Goal: Task Accomplishment & Management: Use online tool/utility

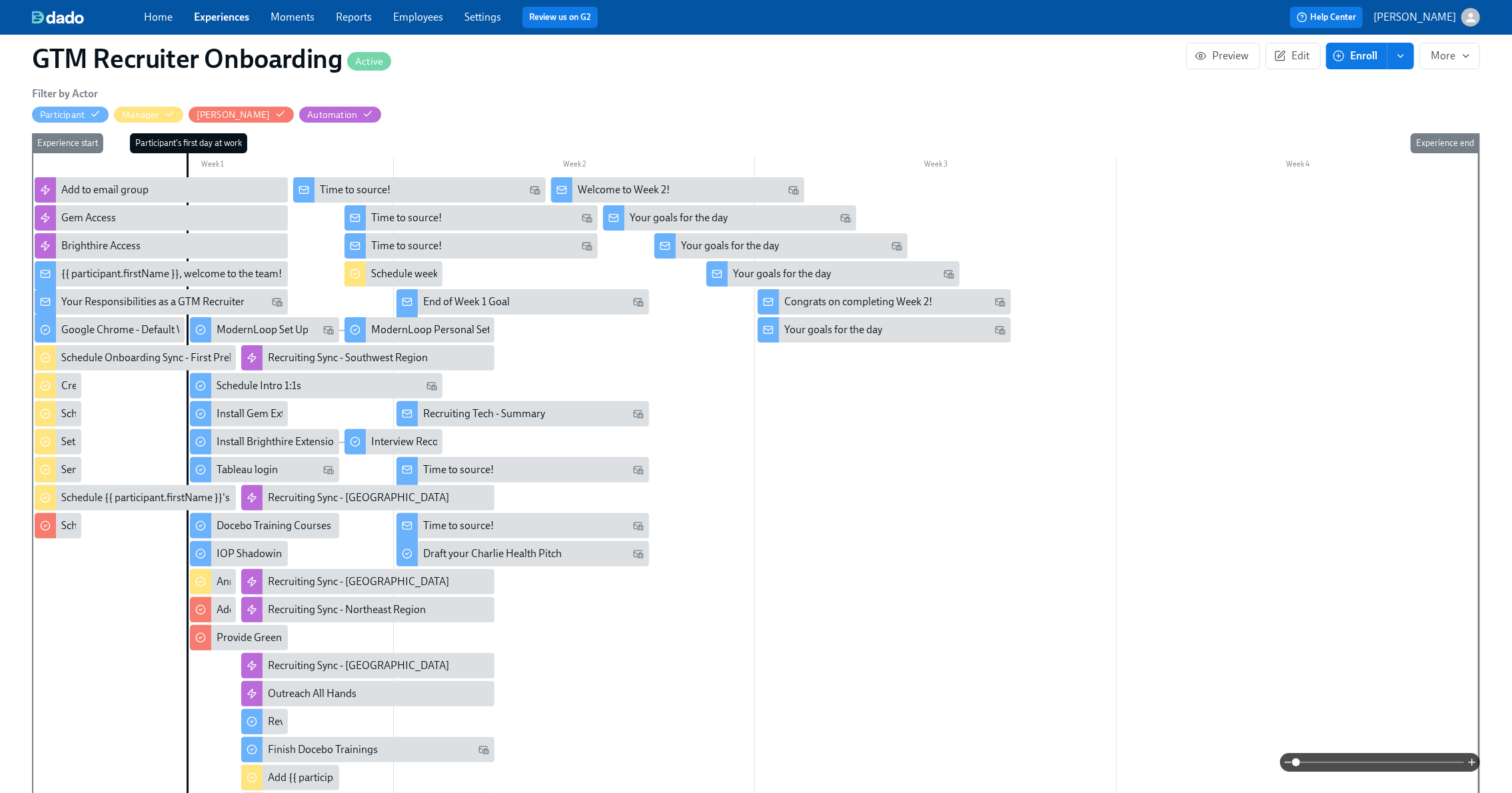
scroll to position [0, 205]
click at [1282, 51] on icon "button" at bounding box center [1281, 54] width 6 height 6
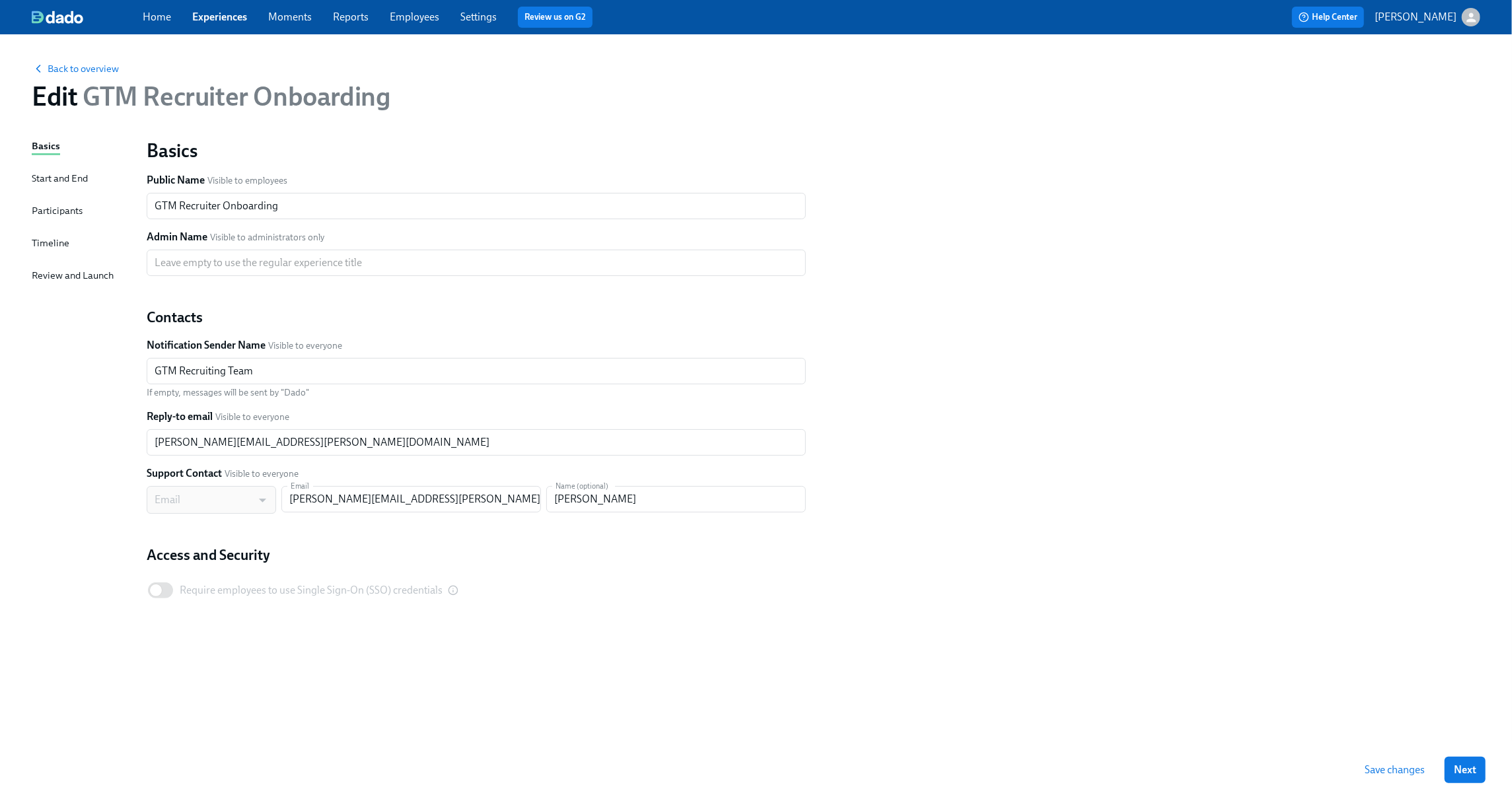
click at [54, 241] on div "Timeline" at bounding box center [51, 243] width 38 height 14
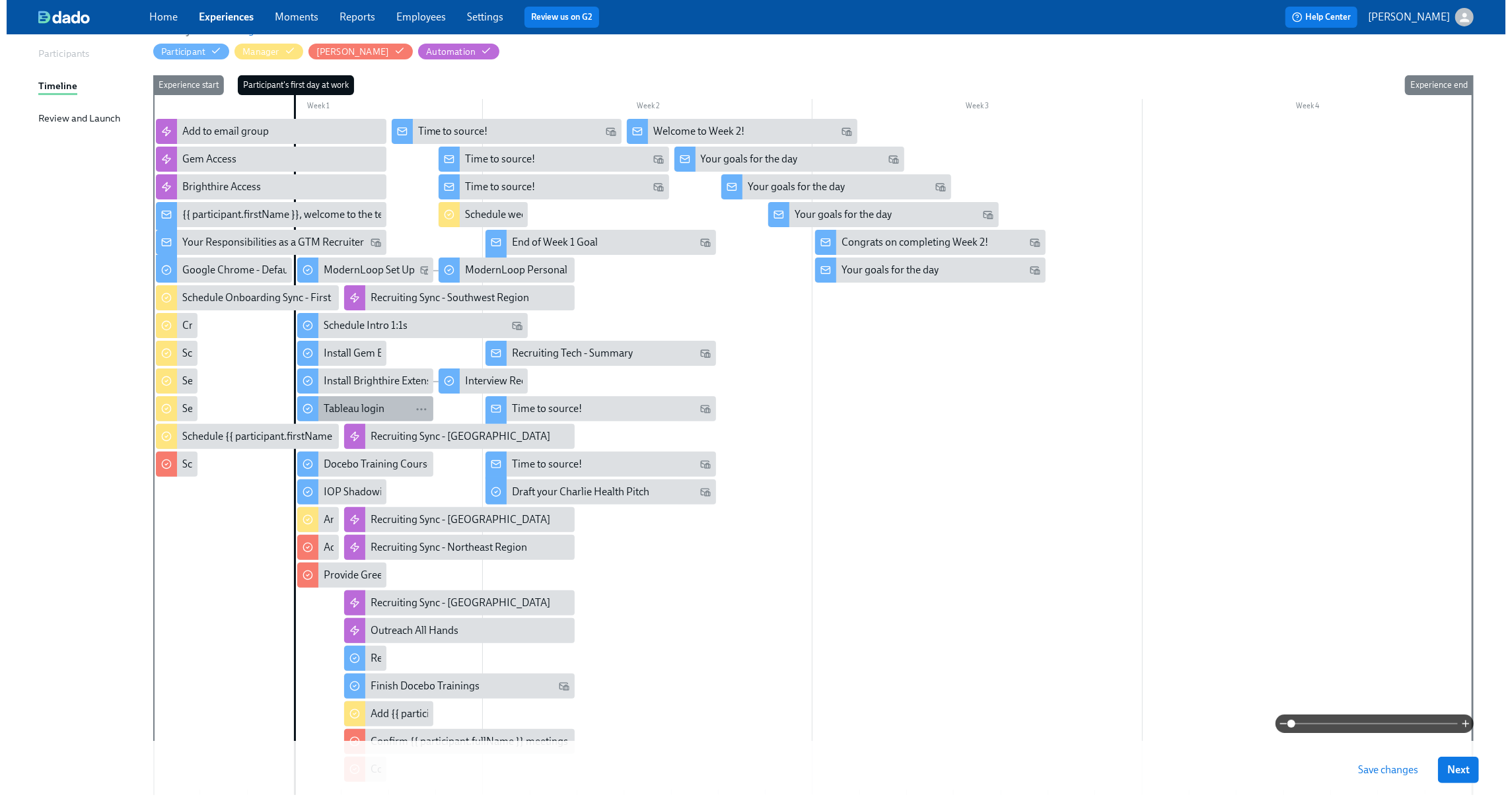
scroll to position [160, 0]
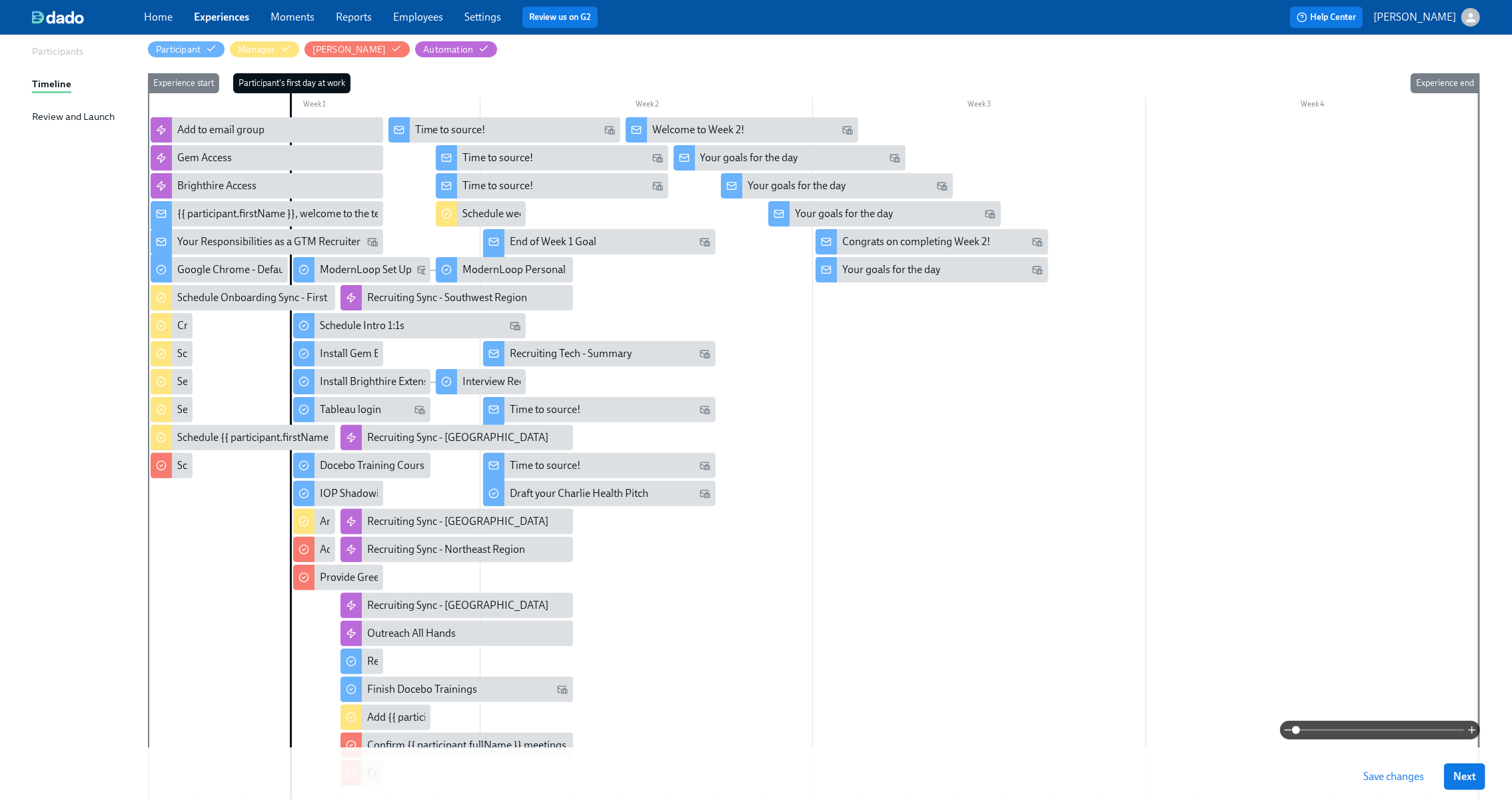
click at [769, 567] on div at bounding box center [812, 458] width 1330 height 682
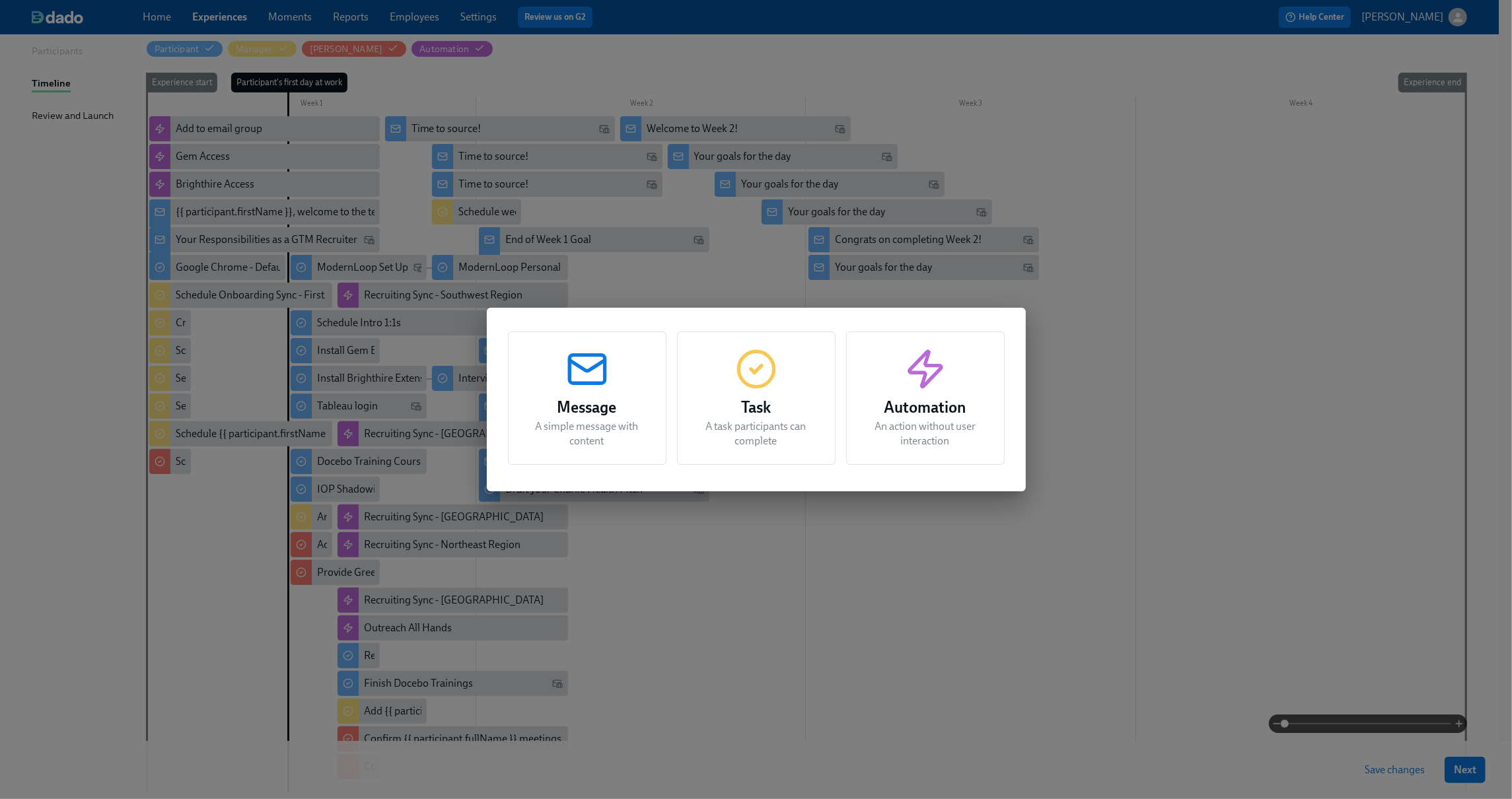
click at [737, 402] on h3 "Task" at bounding box center [756, 407] width 126 height 24
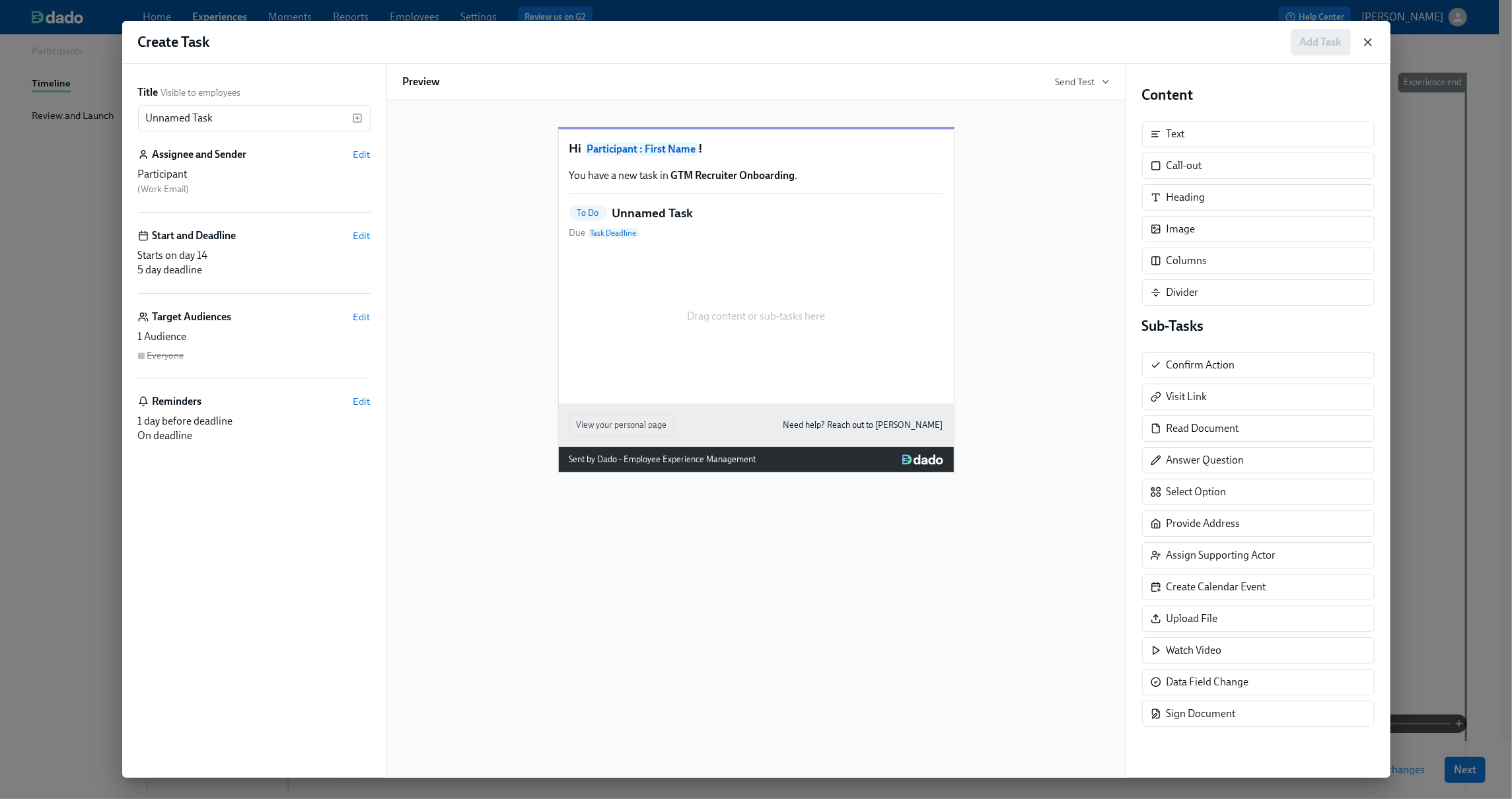
click at [1371, 42] on icon "button" at bounding box center [1368, 42] width 13 height 13
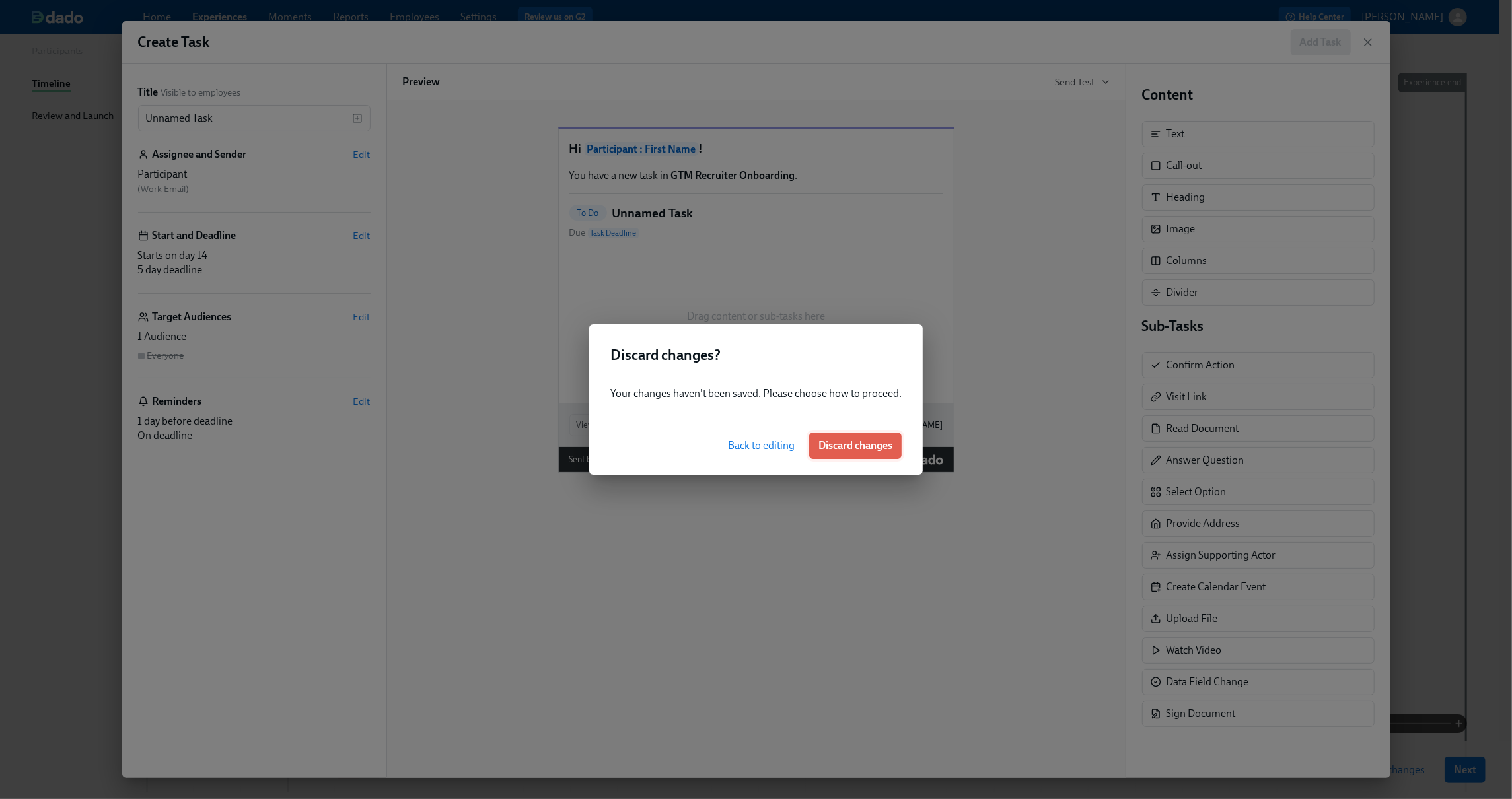
click at [832, 456] on button "Discard changes" at bounding box center [855, 445] width 93 height 26
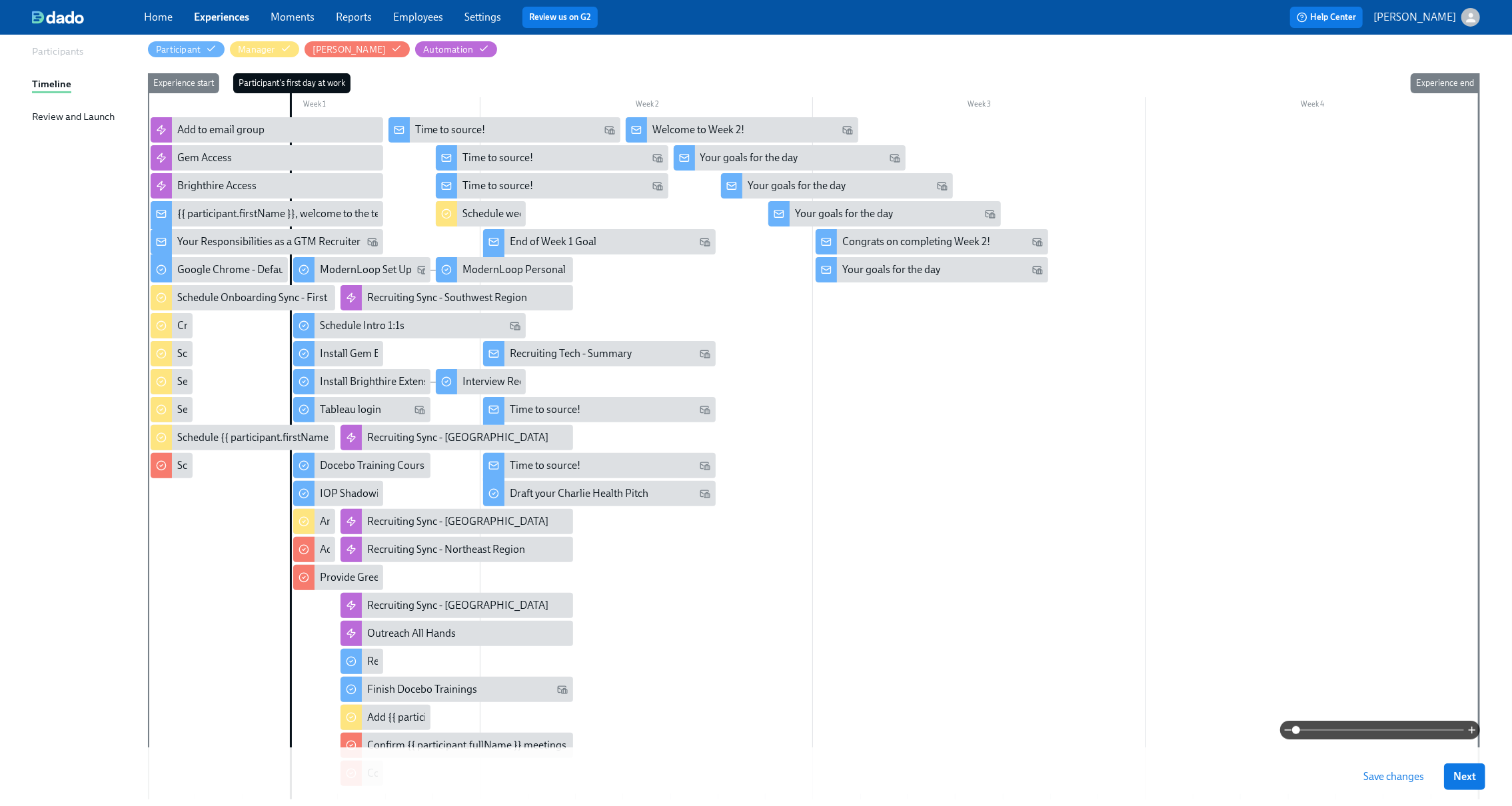
click at [902, 418] on div at bounding box center [812, 458] width 1330 height 682
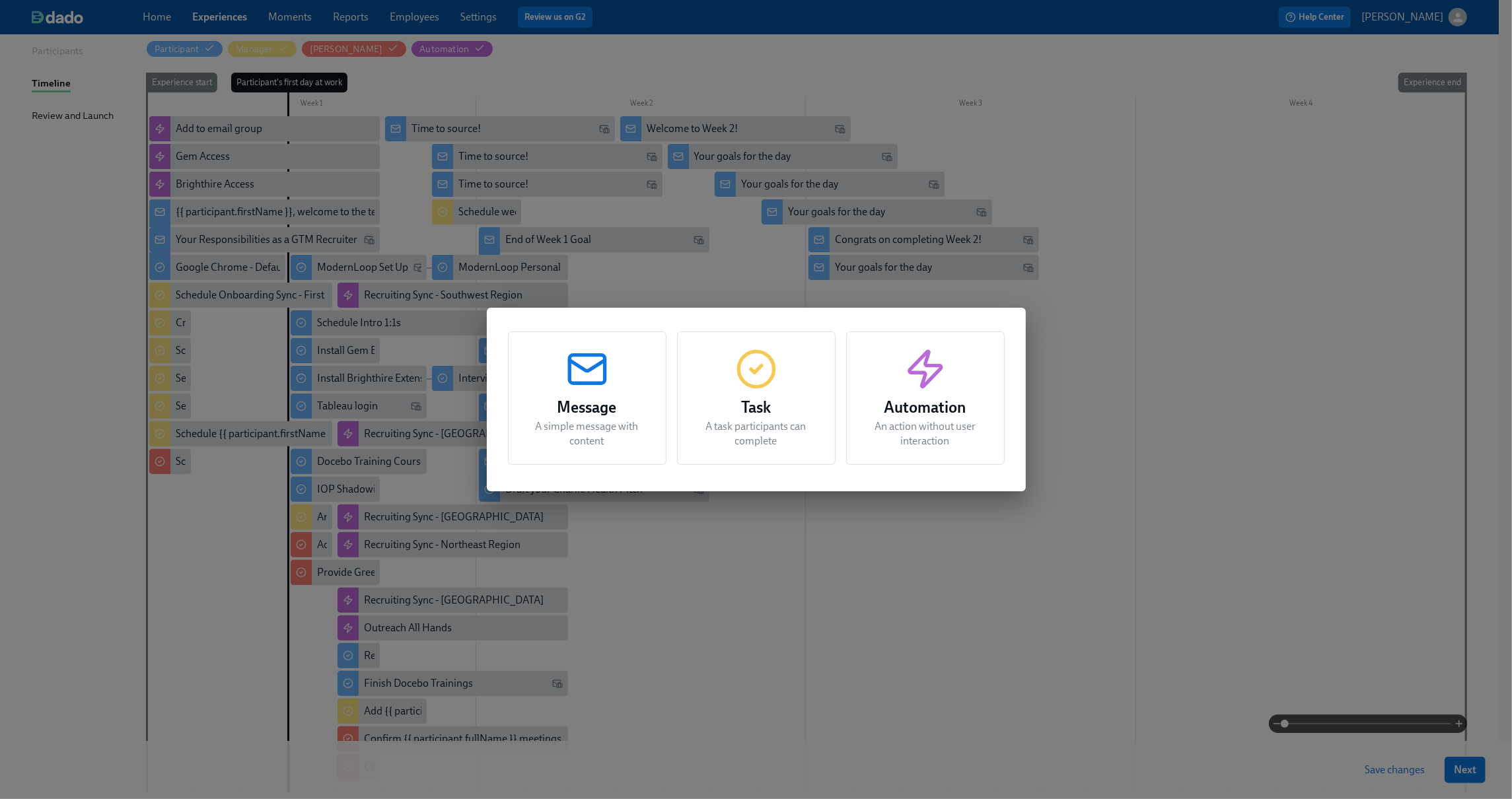
click at [902, 411] on h3 "Automation" at bounding box center [925, 407] width 126 height 24
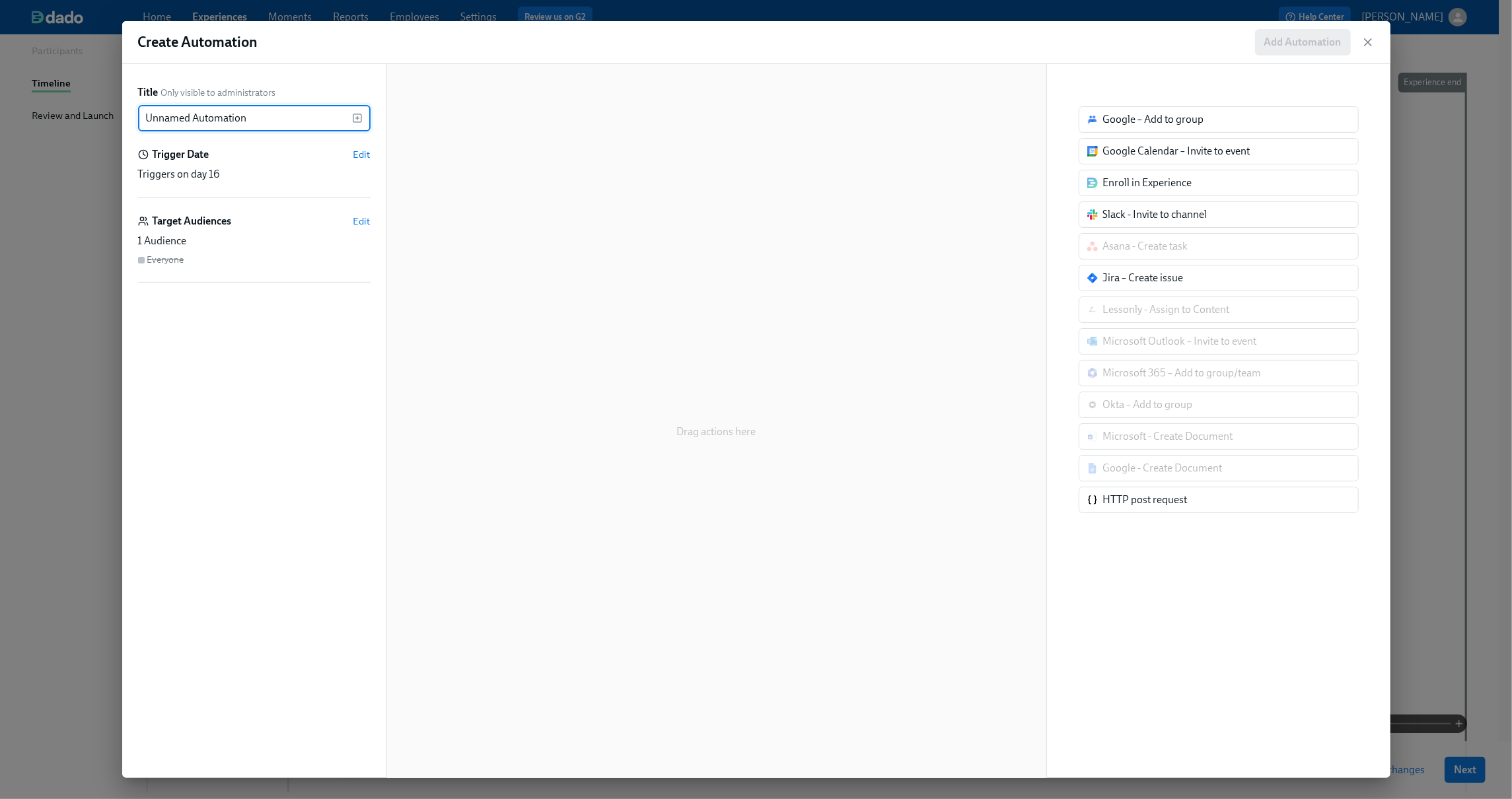
click at [294, 119] on input "Unnamed Automation" at bounding box center [245, 118] width 214 height 26
type input "Calendly Access"
click at [375, 152] on div "Title Only visible to administrators Calendly Access ​ Trigger Date Edit Trigge…" at bounding box center [254, 421] width 264 height 714
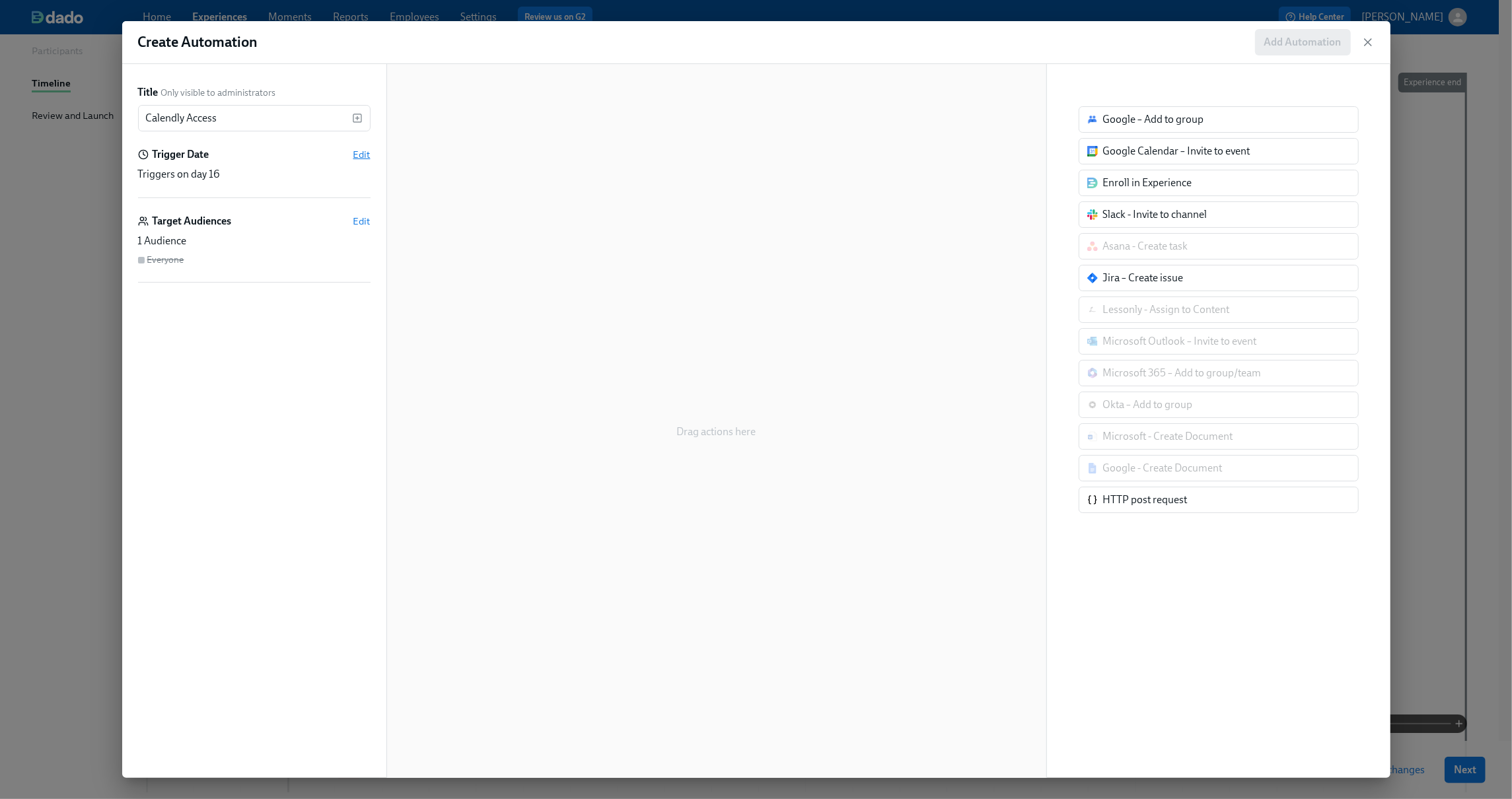
click at [361, 153] on span "Edit" at bounding box center [362, 154] width 17 height 13
click at [185, 172] on body "Home Experiences Moments Reports Employees Settings Review us on G2 Help Center…" at bounding box center [756, 373] width 1512 height 1066
click at [230, 180] on div at bounding box center [756, 400] width 1512 height 799
click at [231, 175] on input "16" at bounding box center [227, 175] width 42 height 26
type input "1"
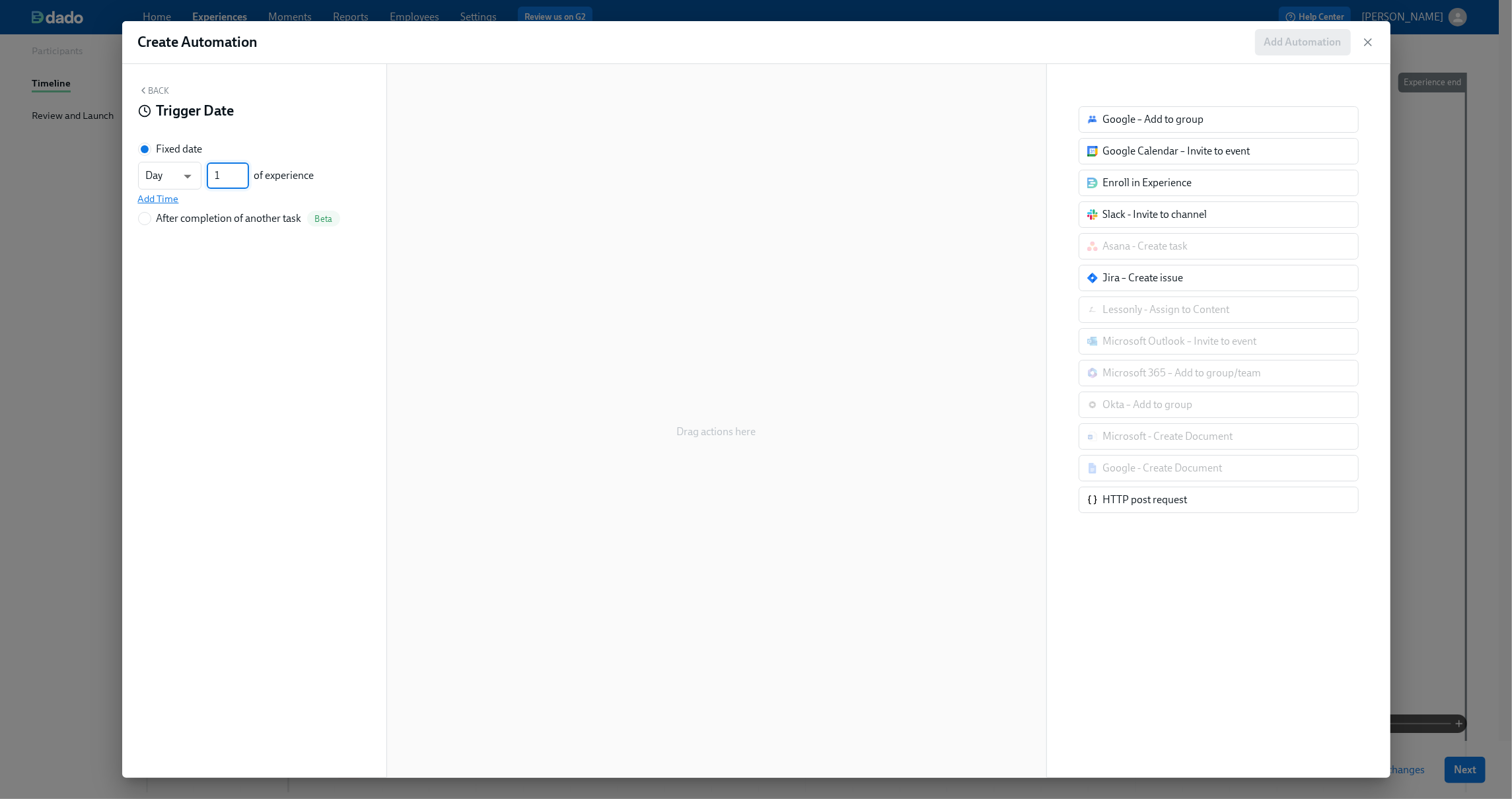
click at [153, 202] on span "Add Time" at bounding box center [159, 199] width 41 height 13
click at [170, 207] on input "09:00 AM" at bounding box center [171, 205] width 66 height 26
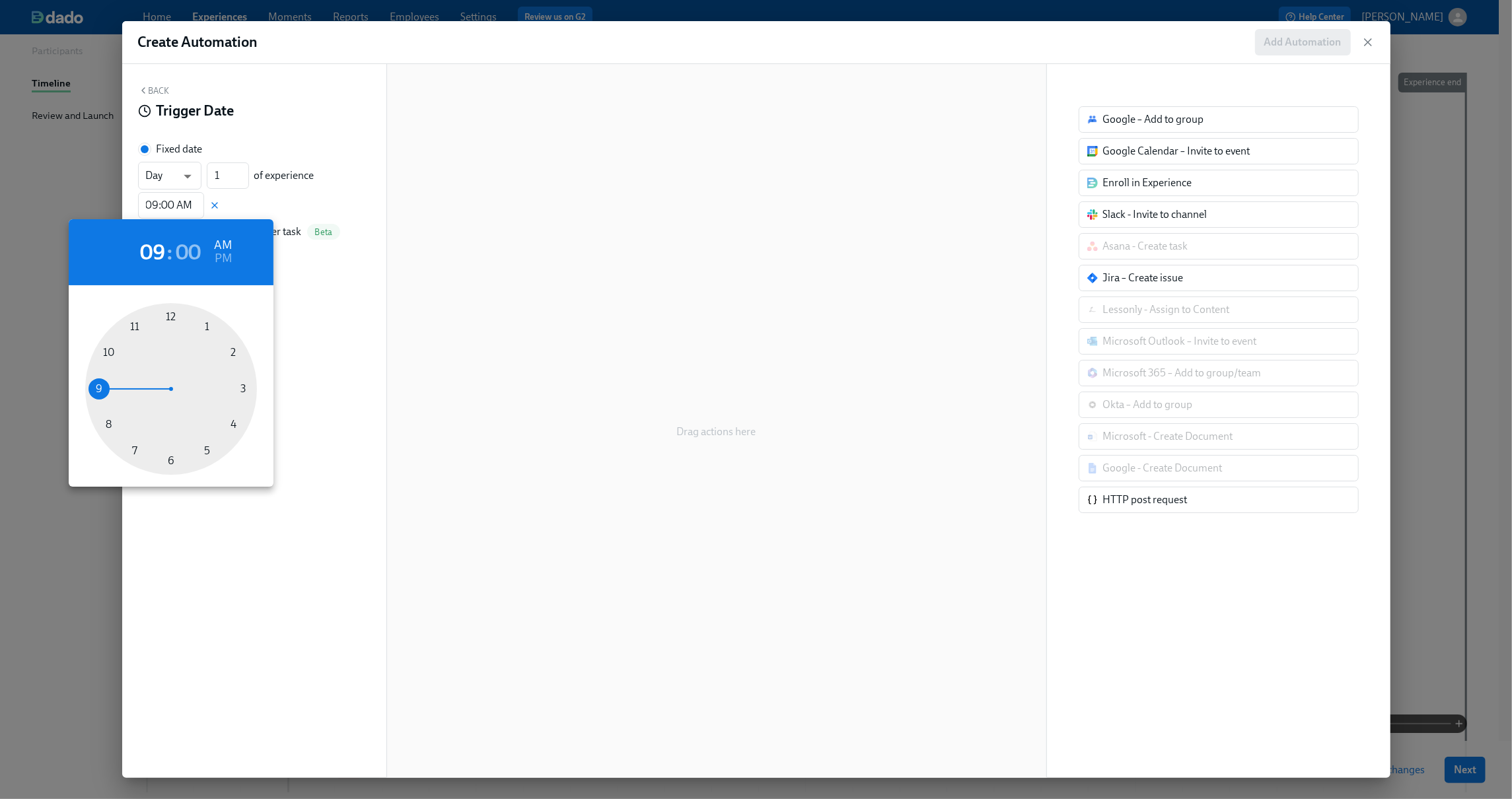
click at [171, 315] on div at bounding box center [171, 388] width 172 height 172
click at [225, 262] on h6 "PM" at bounding box center [223, 259] width 17 height 21
type input "12:00 PM"
click at [150, 88] on div at bounding box center [756, 400] width 1512 height 799
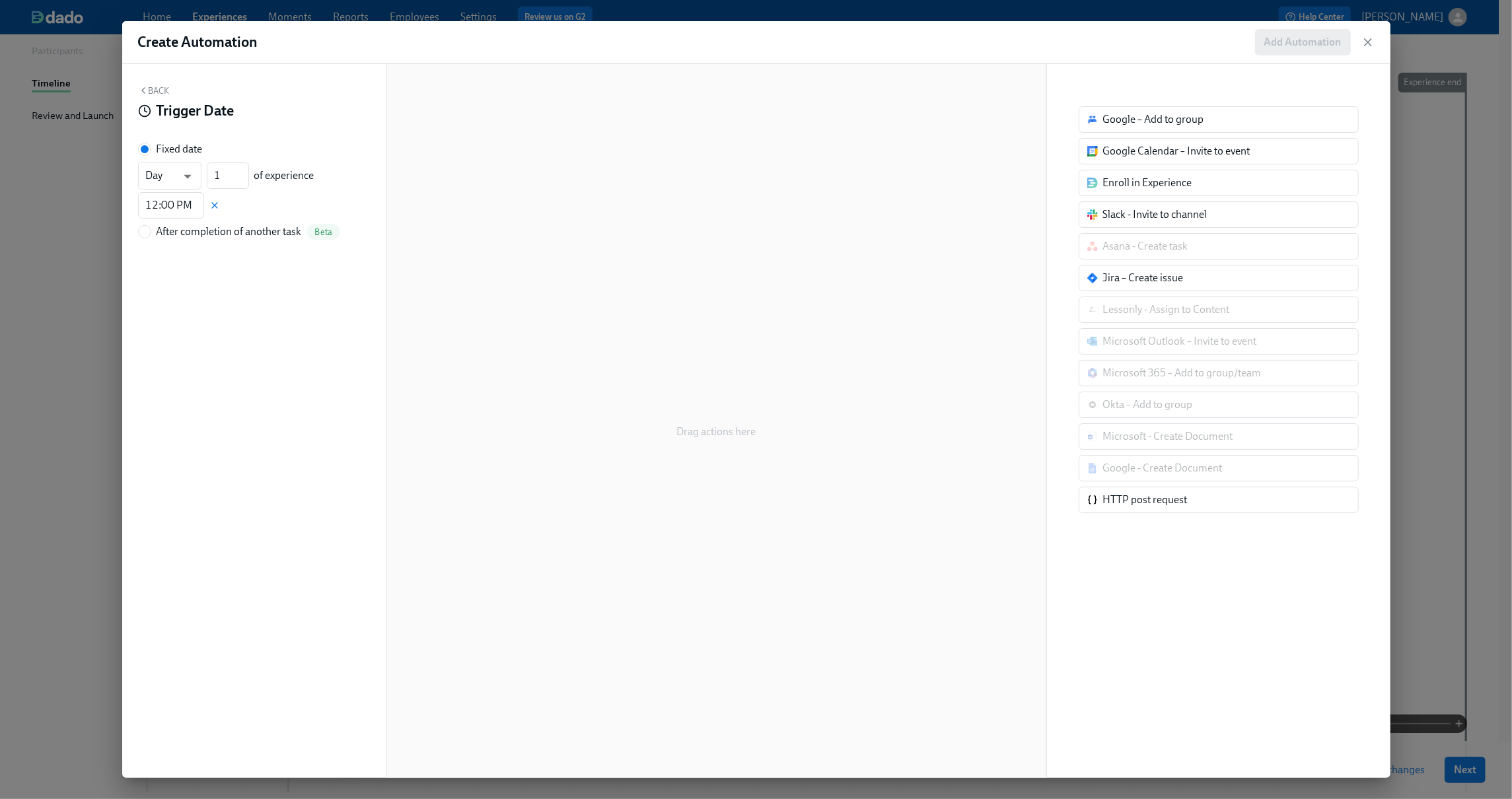
click at [157, 90] on button "Back" at bounding box center [154, 90] width 32 height 10
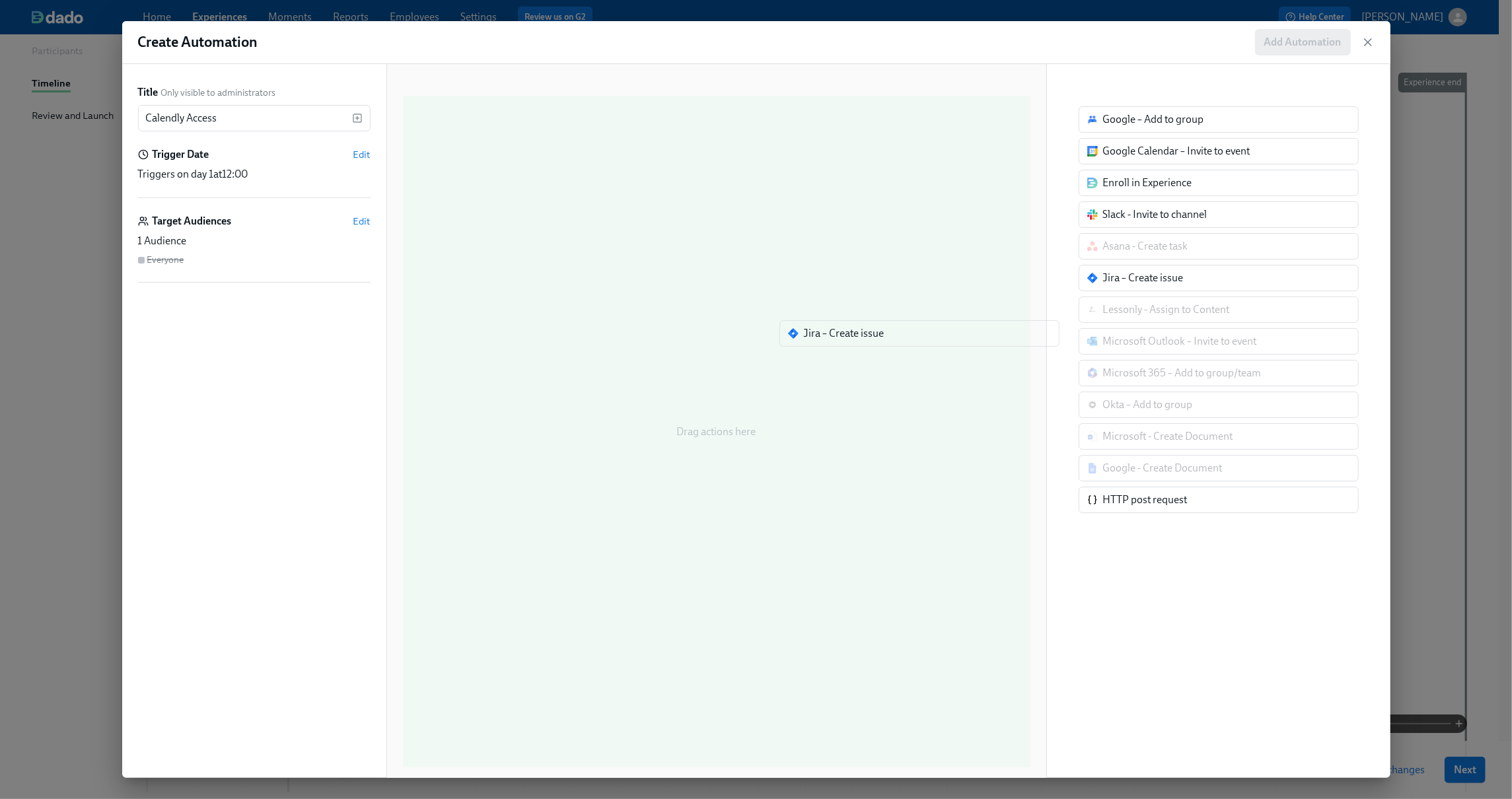
drag, startPoint x: 1127, startPoint y: 291, endPoint x: 823, endPoint y: 344, distance: 308.6
click at [823, 344] on div "Title Only visible to administrators Calendly Access ​ Trigger Date Edit Trigge…" at bounding box center [756, 421] width 1268 height 714
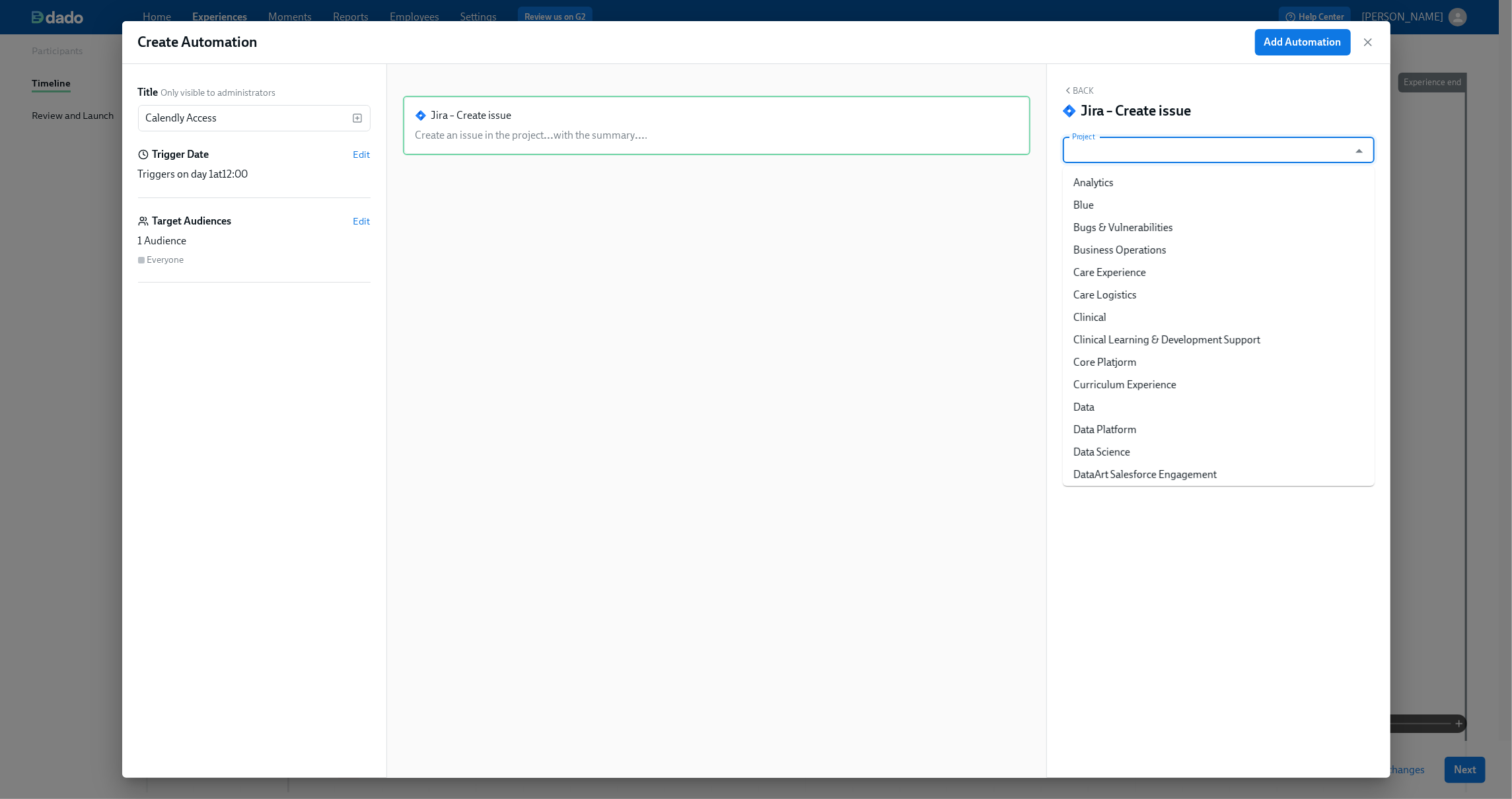
click at [1192, 146] on input "Project" at bounding box center [1209, 150] width 279 height 26
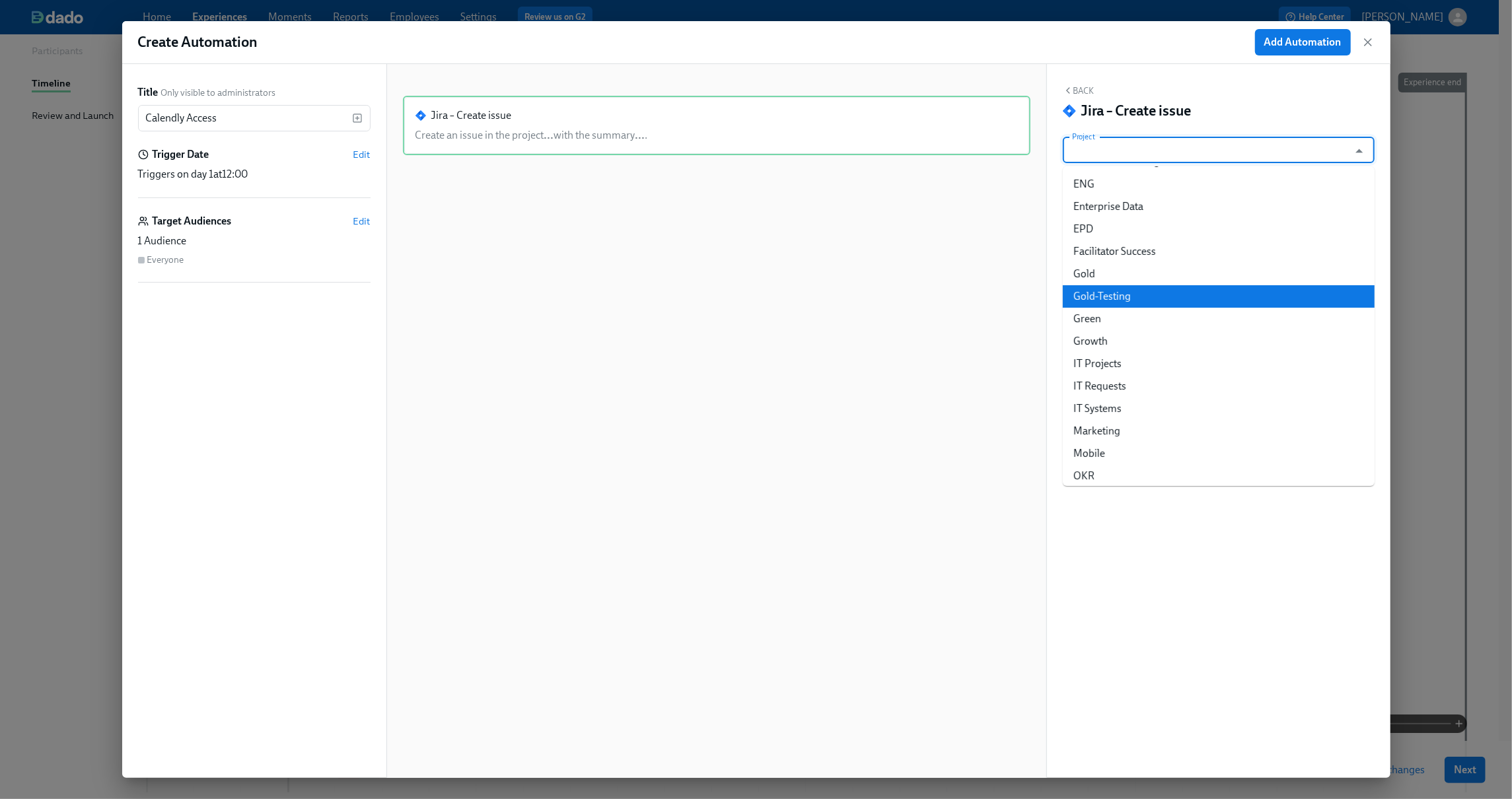
scroll to position [400, 0]
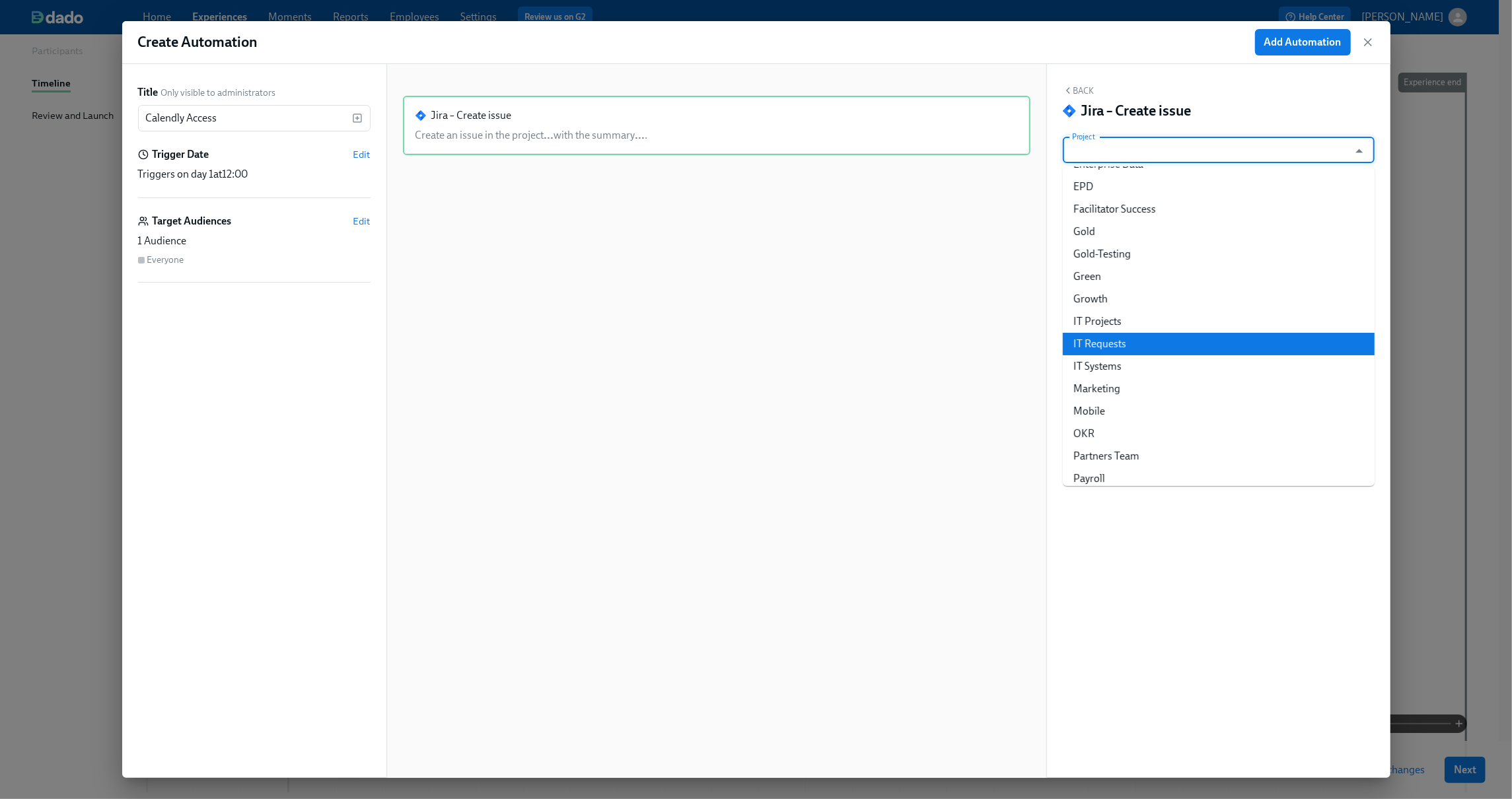
click at [1137, 342] on li "IT Requests" at bounding box center [1218, 344] width 312 height 22
type input "IT Requests"
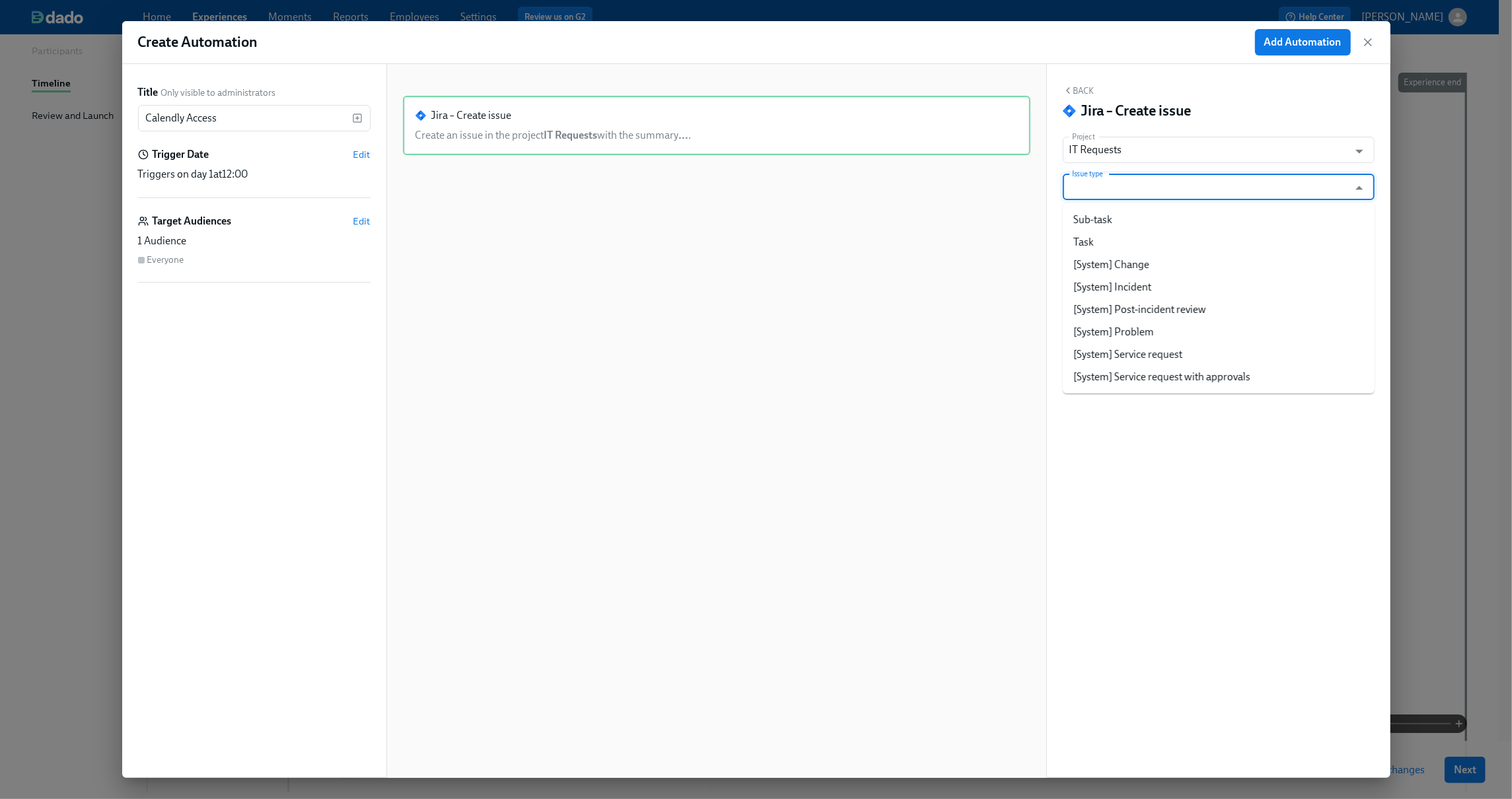
click at [1181, 192] on input "Issue type" at bounding box center [1209, 187] width 279 height 26
click at [1169, 346] on li "[System] Service request" at bounding box center [1218, 354] width 312 height 22
type input "[System] Service request"
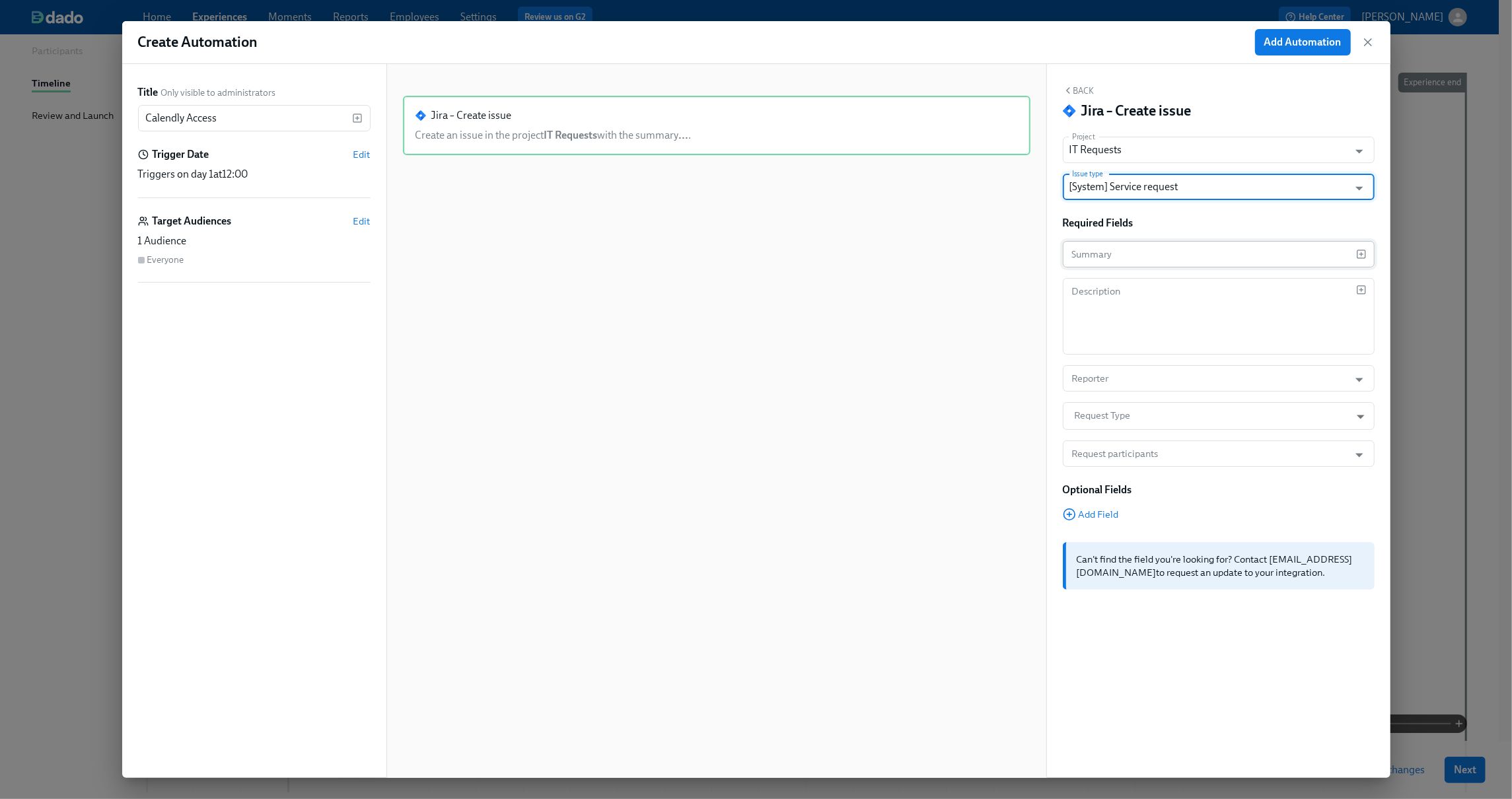
click at [1159, 262] on input "text" at bounding box center [1209, 254] width 294 height 26
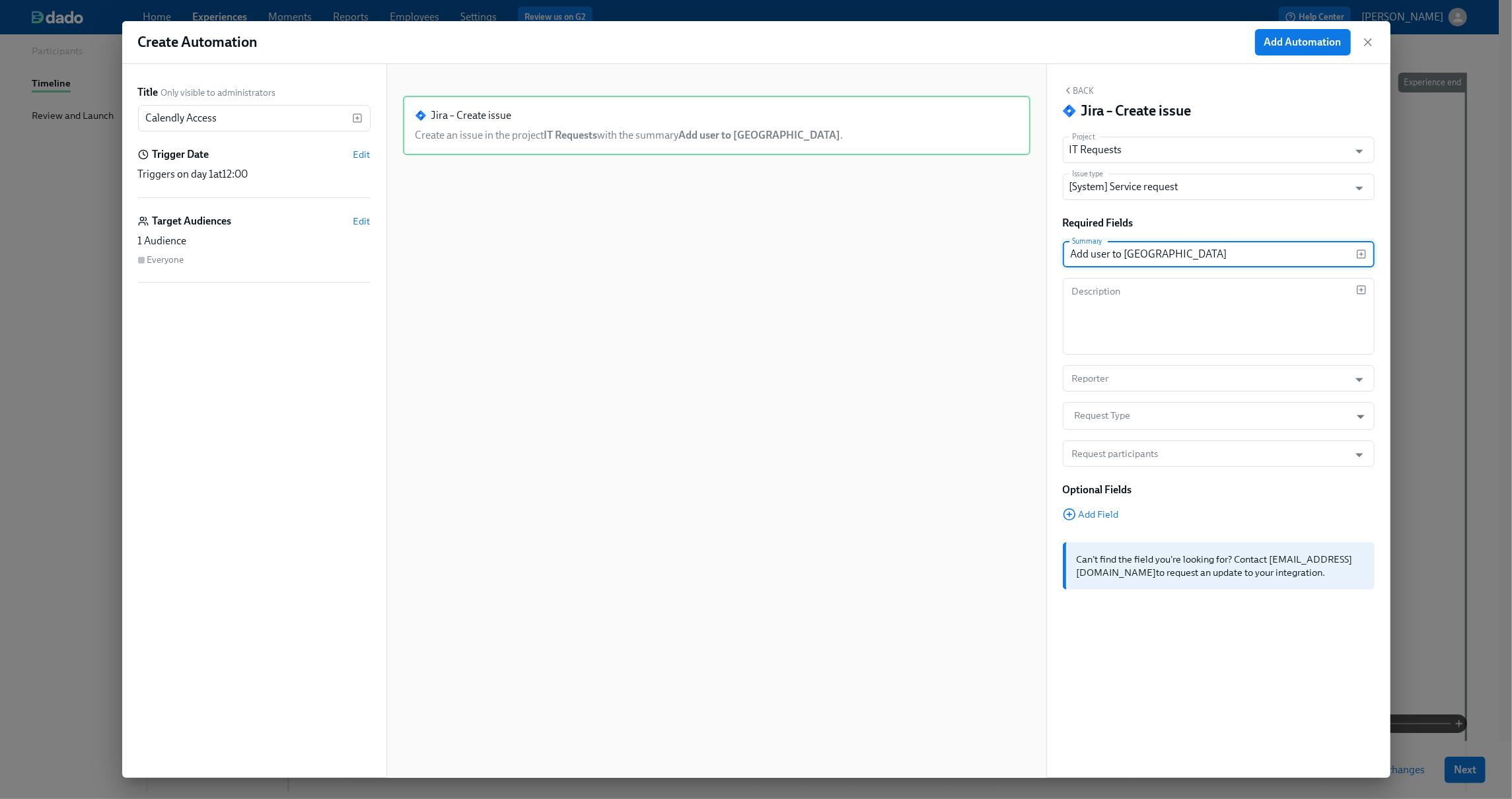
type input "Add user to [GEOGRAPHIC_DATA]"
click at [1233, 316] on textarea at bounding box center [1213, 316] width 286 height 63
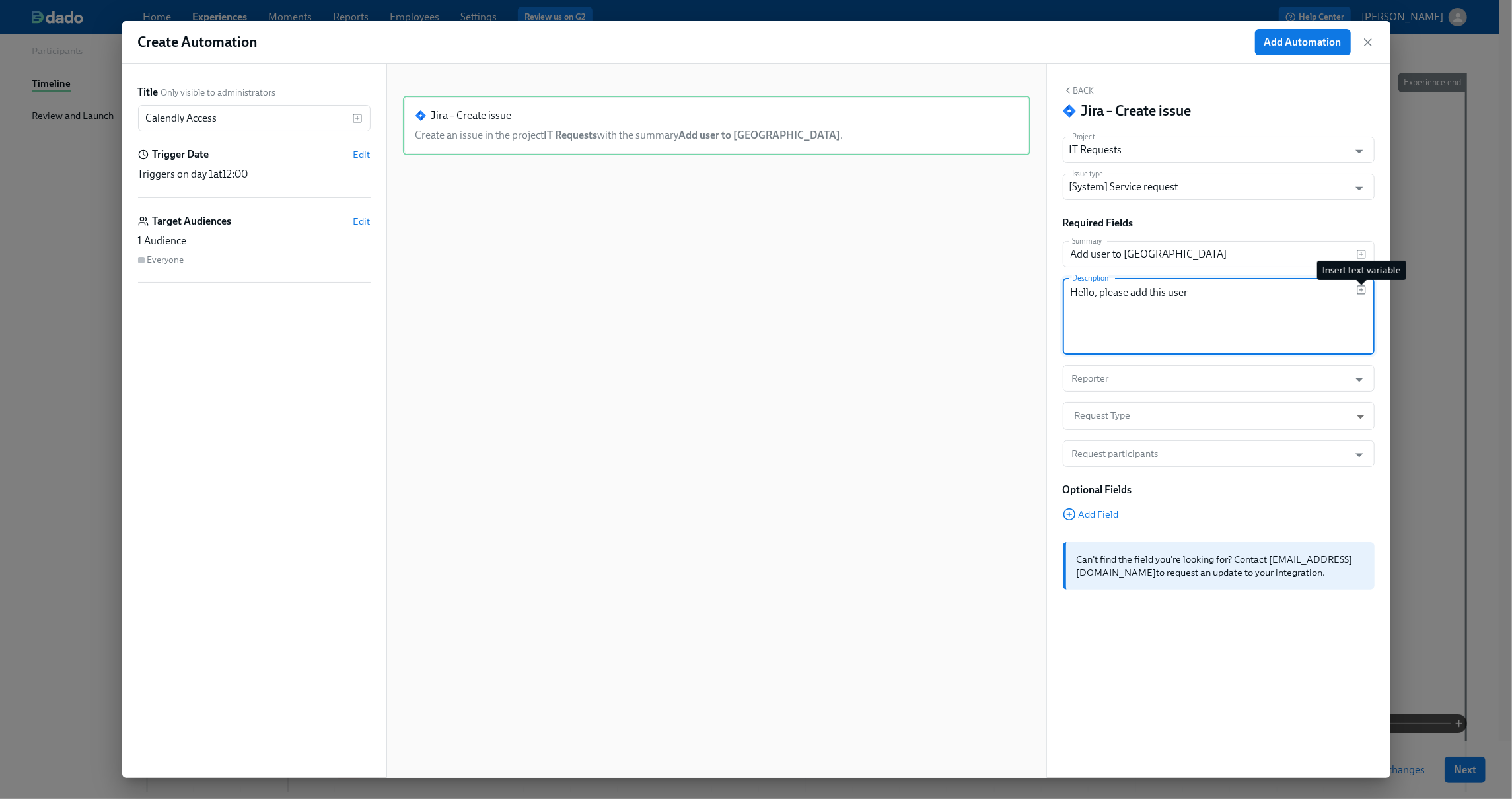
click at [1359, 288] on icon "button" at bounding box center [1361, 290] width 10 height 10
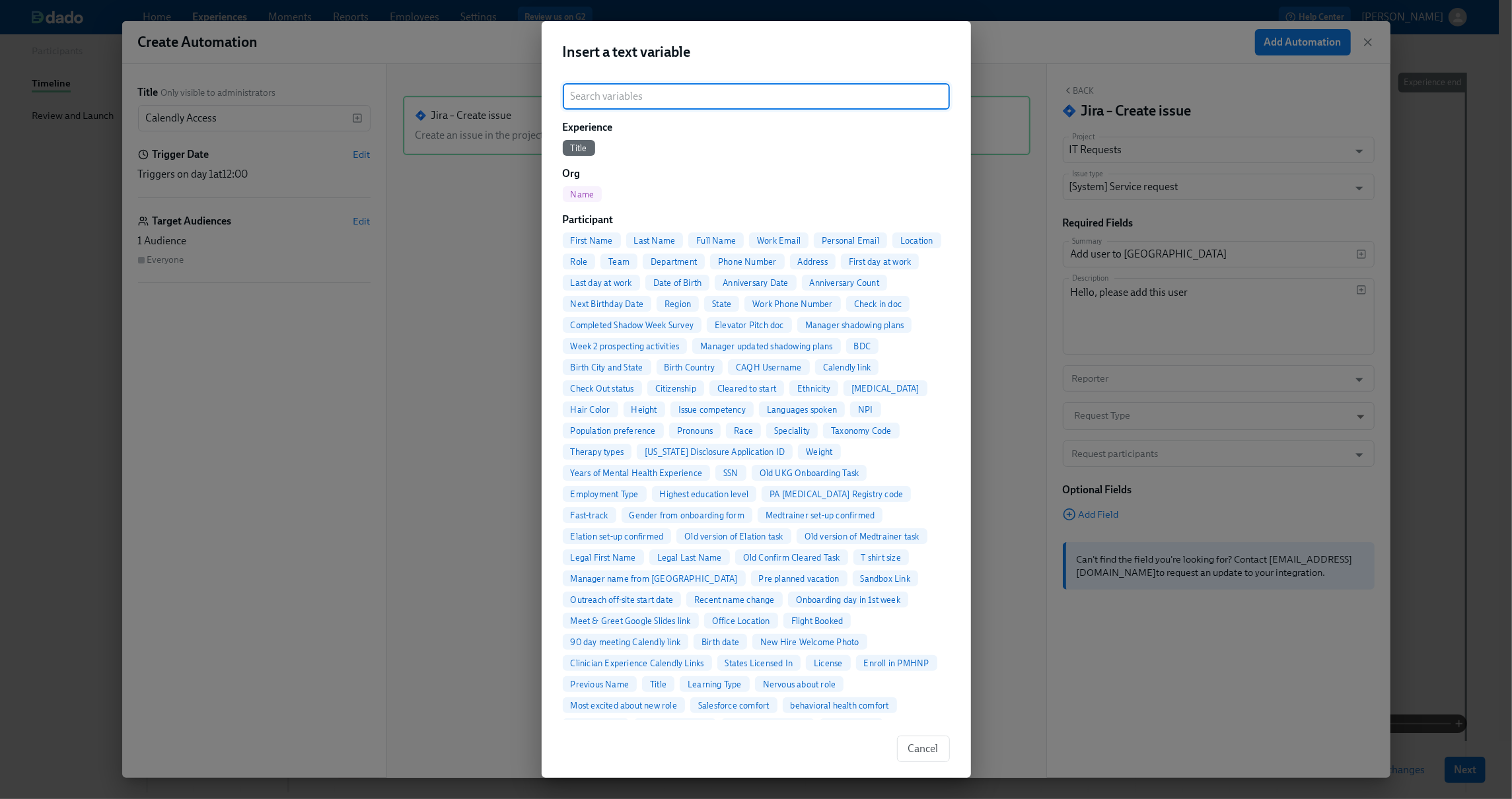
click at [720, 245] on div "Full Name" at bounding box center [716, 240] width 55 height 16
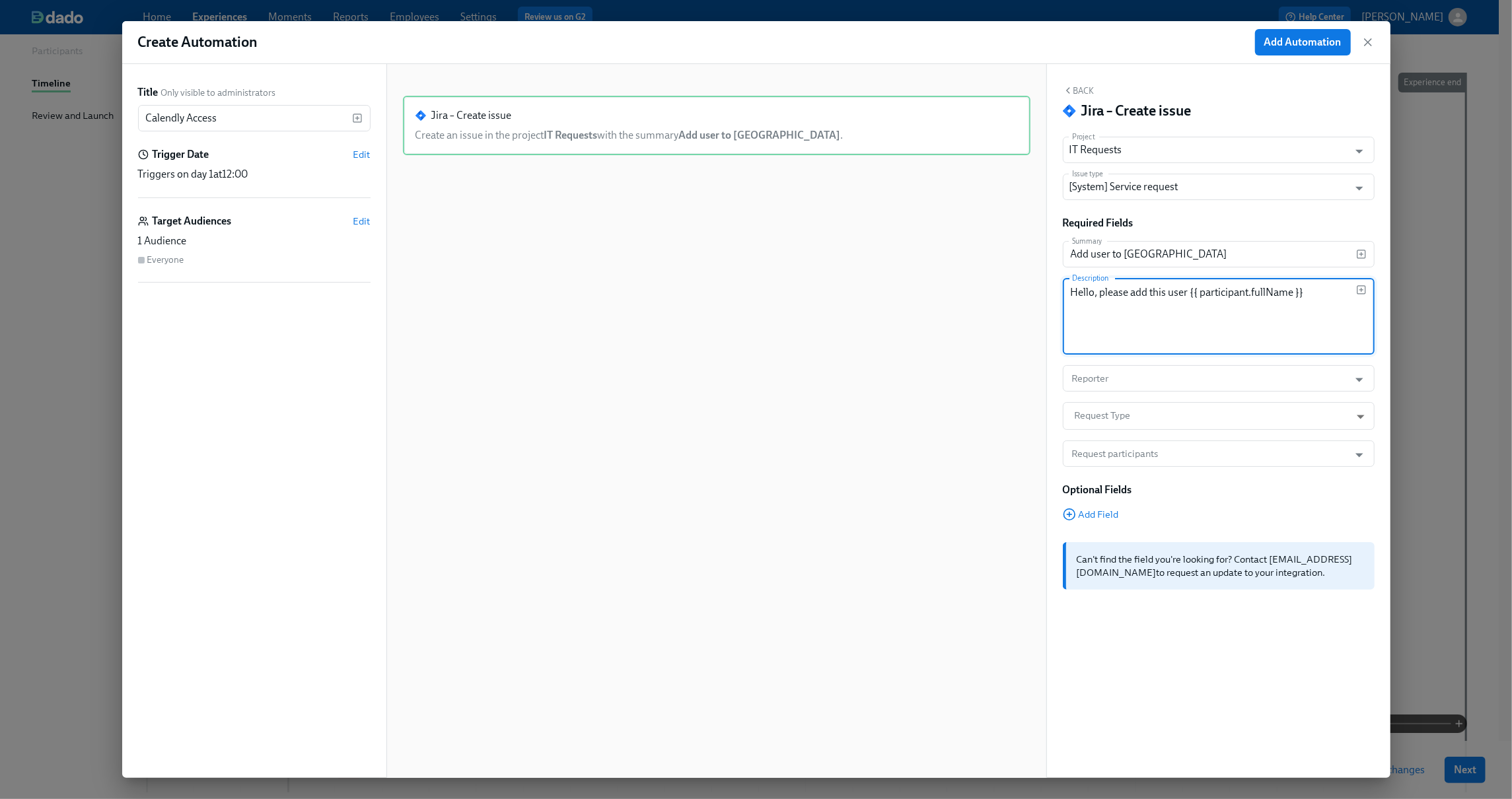
drag, startPoint x: 1188, startPoint y: 292, endPoint x: 1131, endPoint y: 290, distance: 57.0
click at [1131, 290] on textarea "Hello, please add this user {{ participant.fullName }}" at bounding box center [1213, 316] width 286 height 63
click at [1339, 286] on textarea "Hello, please provide this user({{ participant.fullName }}" at bounding box center [1213, 316] width 286 height 63
click at [1363, 287] on icon "button" at bounding box center [1361, 290] width 10 height 10
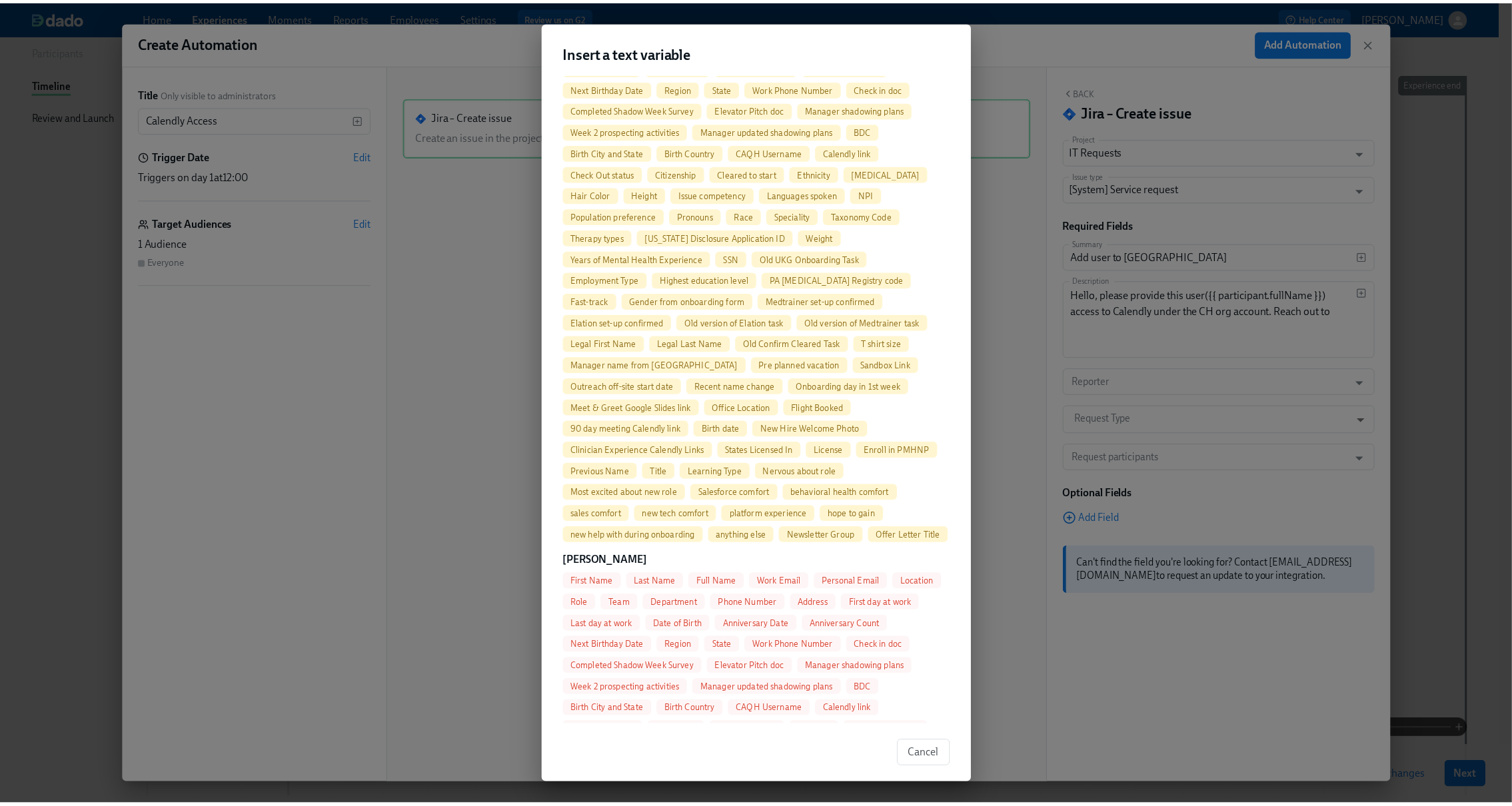
scroll to position [776, 0]
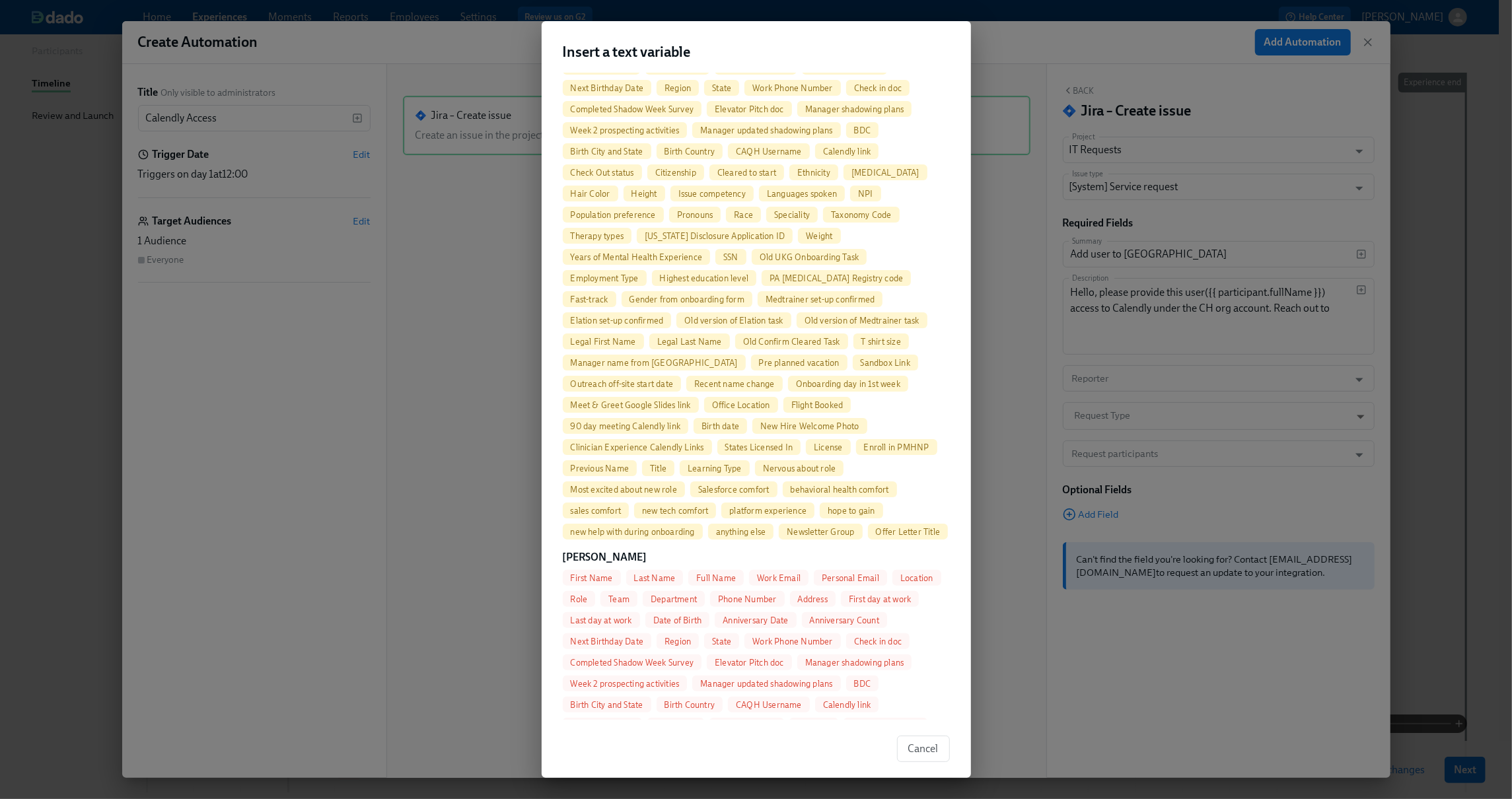
click at [711, 583] on span "Full Name" at bounding box center [716, 578] width 55 height 10
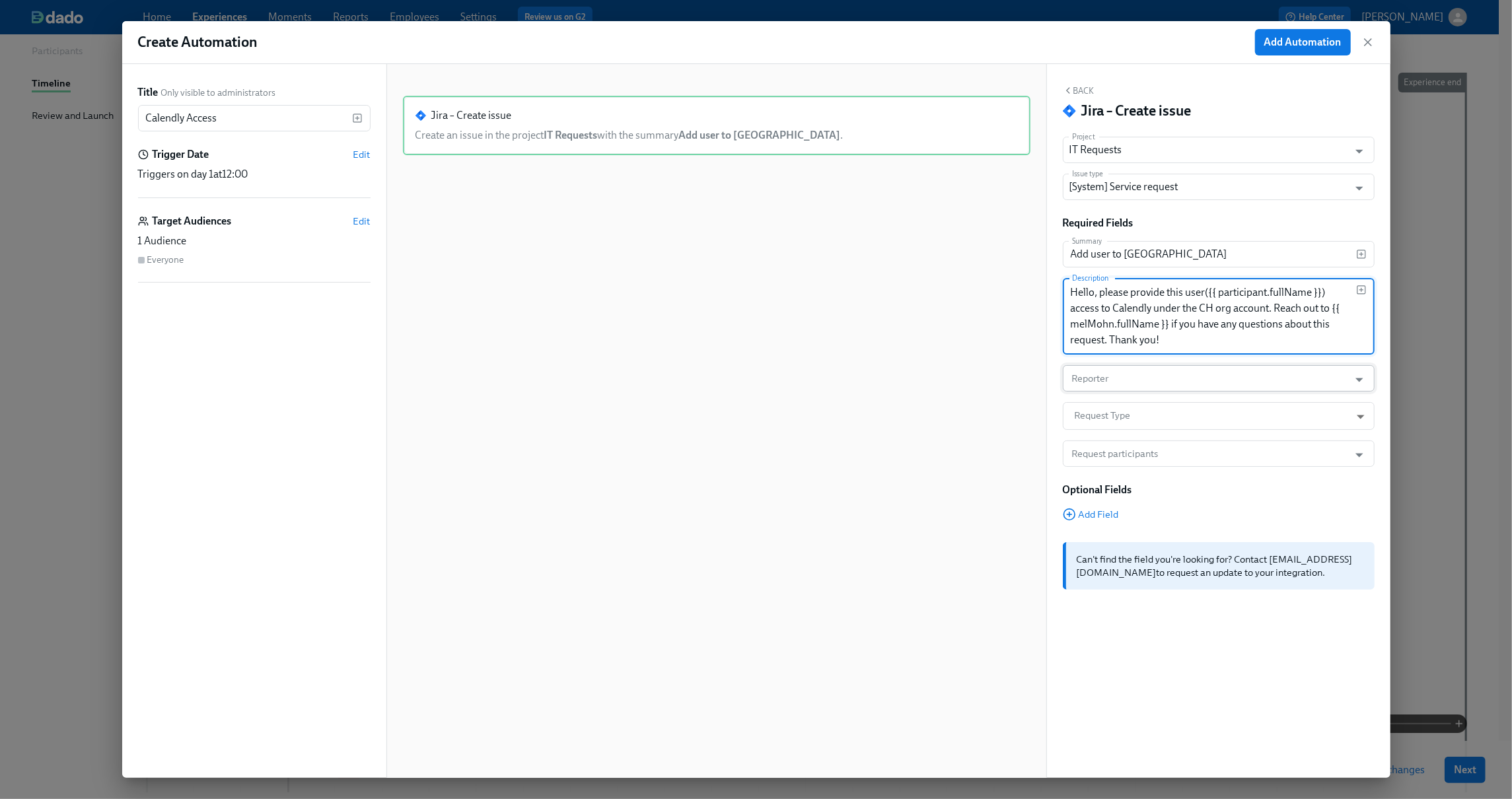
type textarea "Hello, please provide this user({{ participant.fullName }}) access to Calendly …"
click at [1091, 379] on input "Reporter" at bounding box center [1207, 378] width 274 height 26
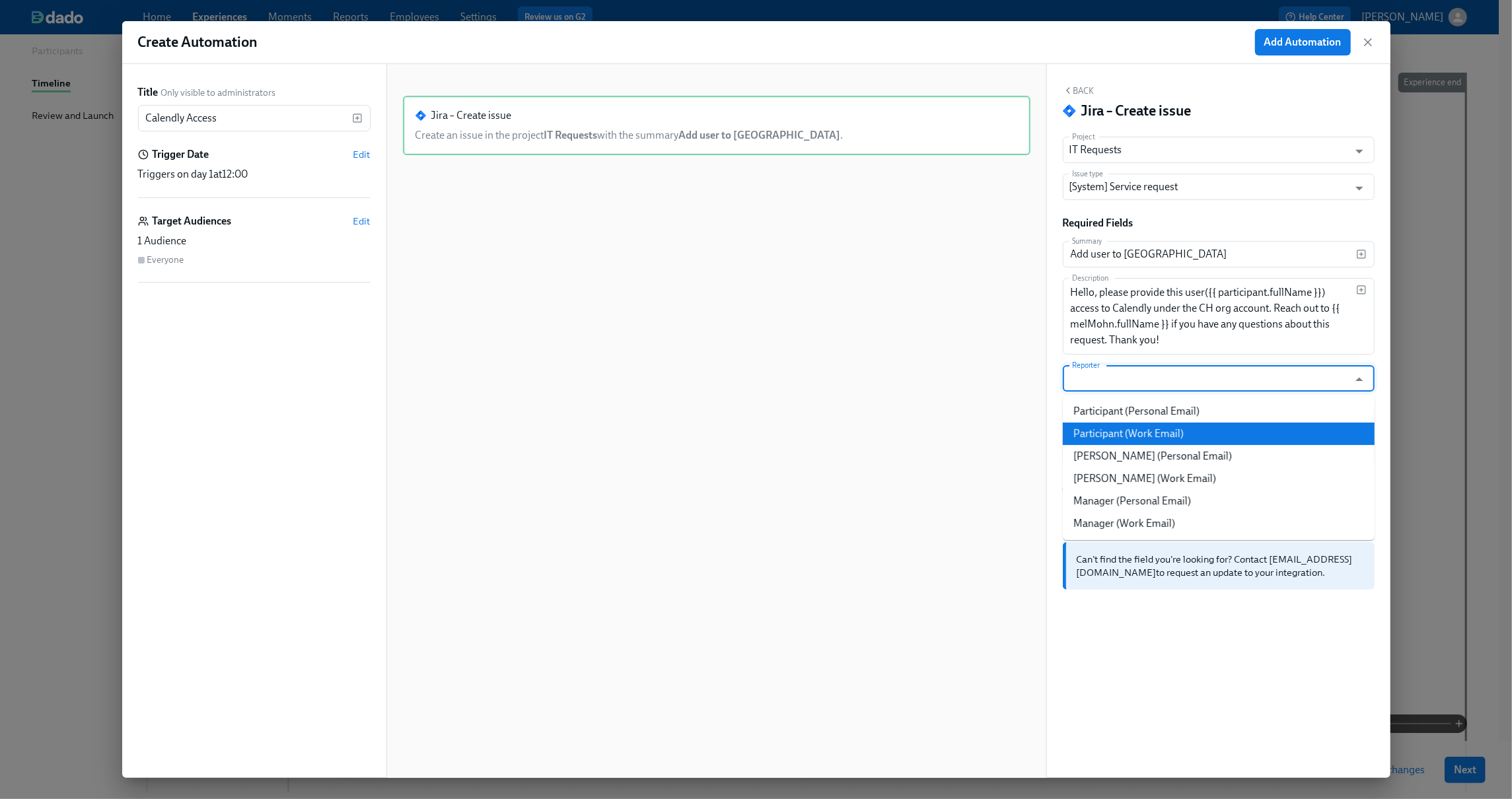
click at [1110, 427] on li "Participant (Work Email)" at bounding box center [1218, 434] width 312 height 22
type input "Participant (Work Email)"
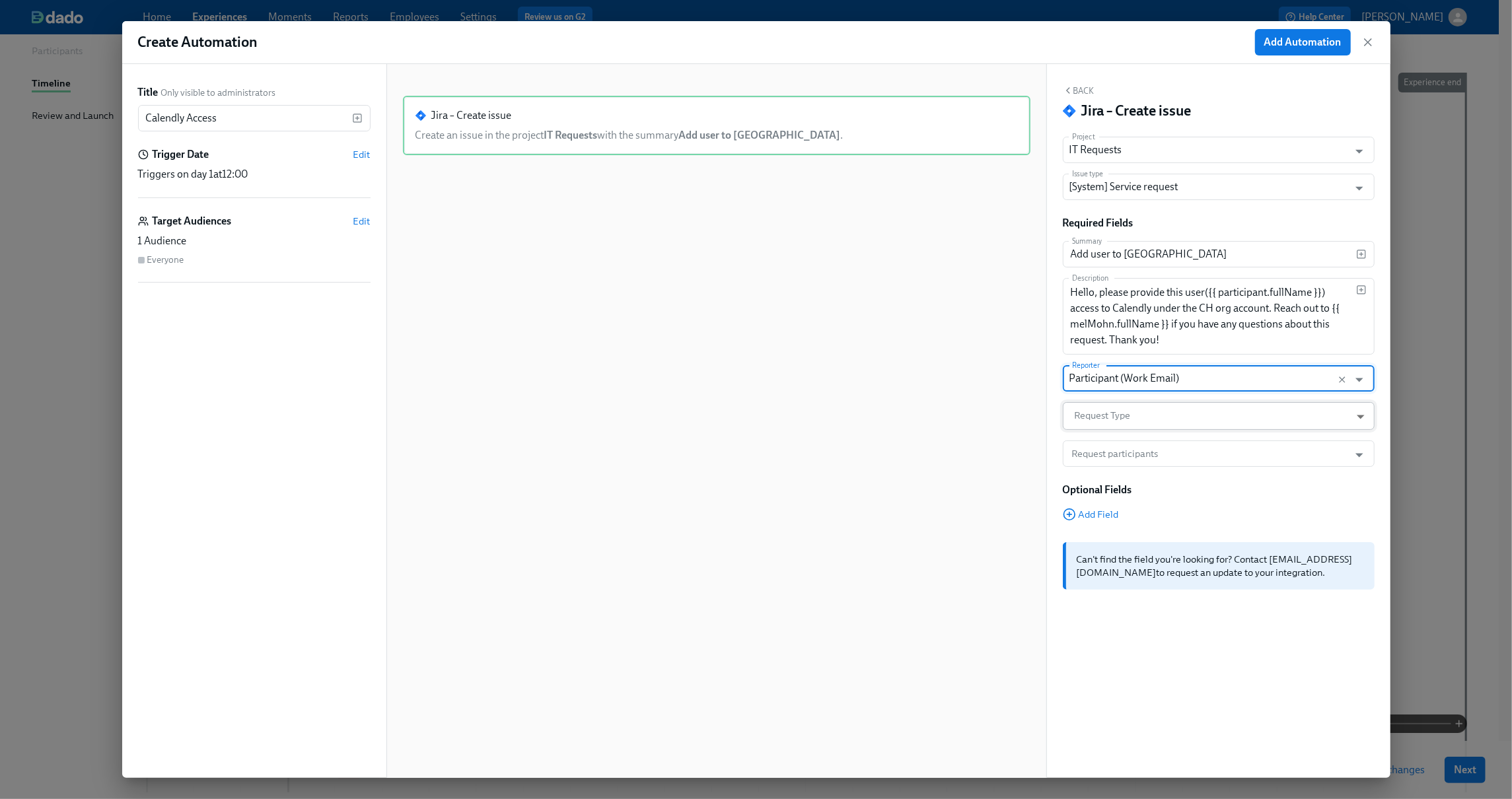
click at [1161, 405] on body "Home Experiences Moments Reports Employees Settings Review us on G2 Help Center…" at bounding box center [756, 373] width 1512 height 1066
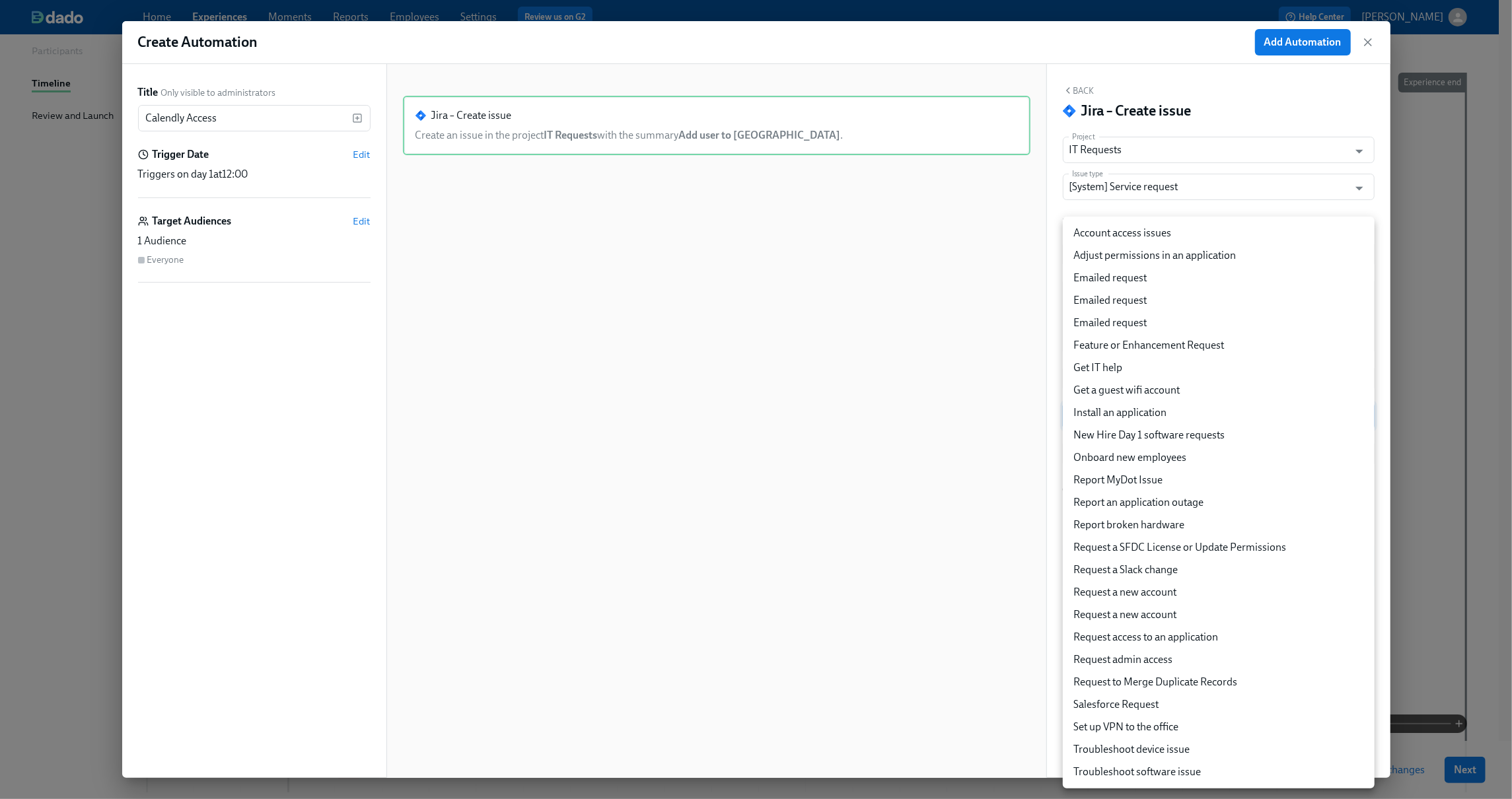
click at [1158, 630] on li "Request access to an application" at bounding box center [1218, 638] width 312 height 22
type input "26"
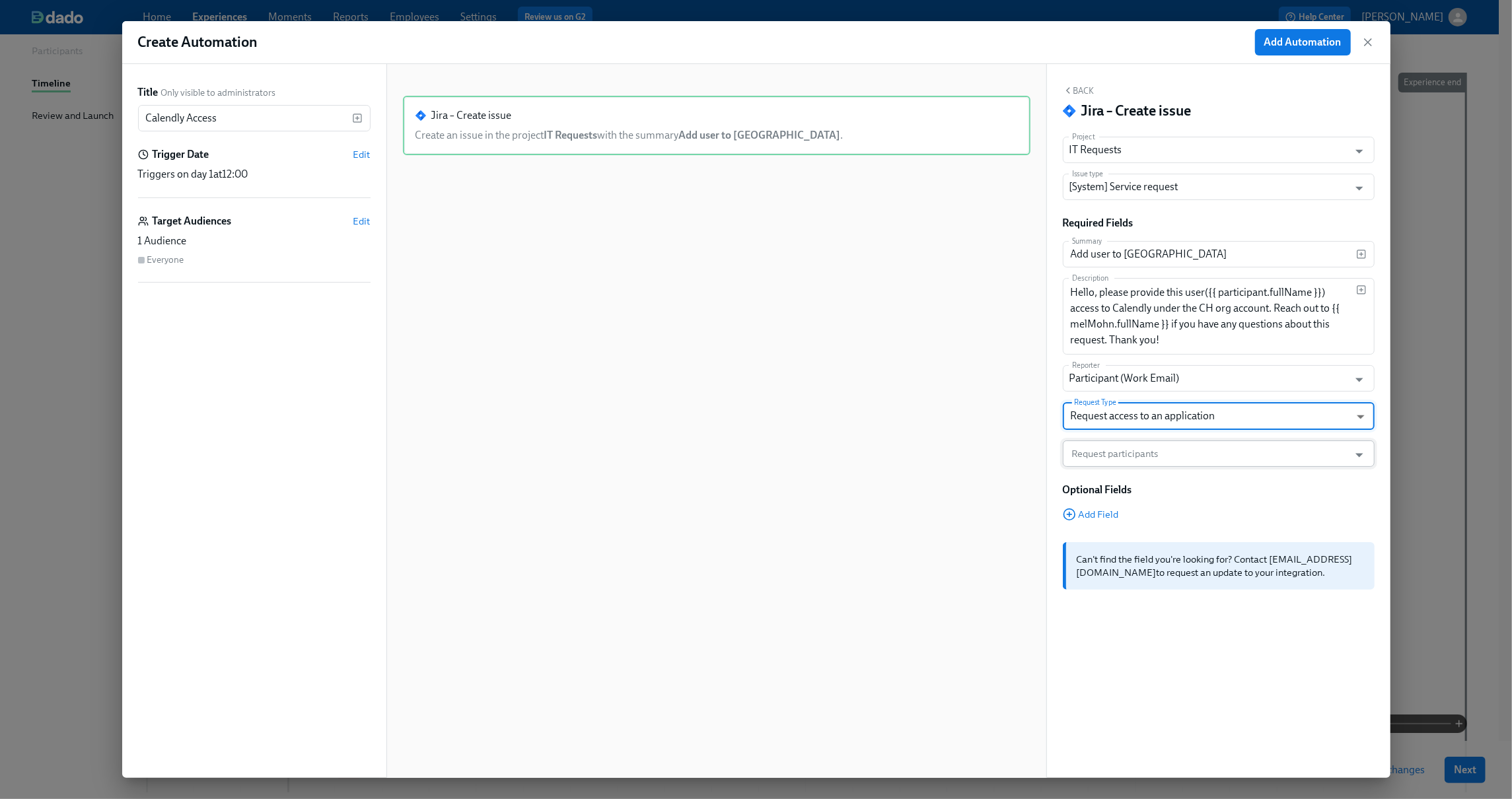
click at [1144, 457] on input "Request participants" at bounding box center [1207, 453] width 274 height 26
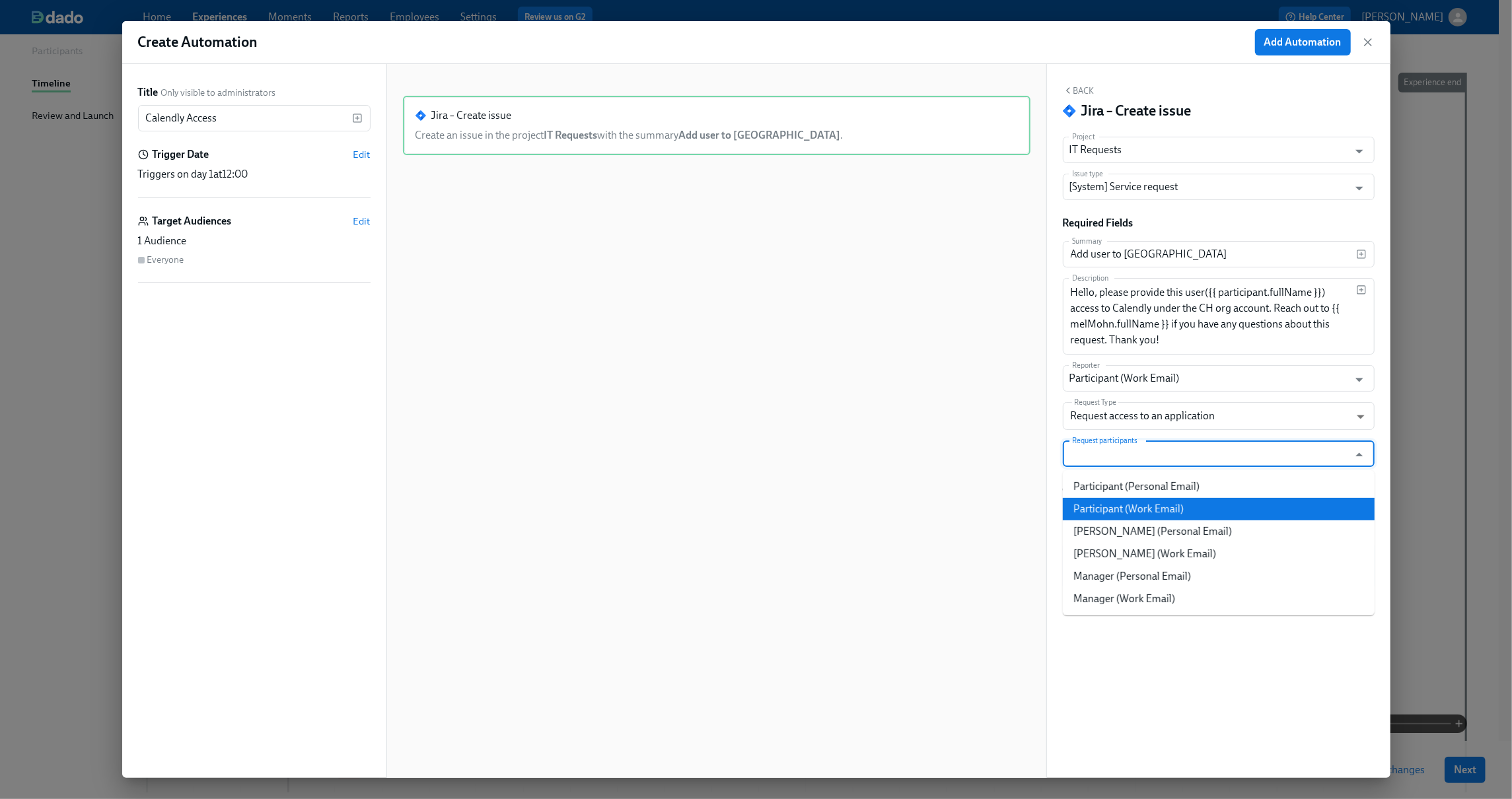
click at [1144, 506] on li "Participant (Work Email)" at bounding box center [1218, 509] width 312 height 22
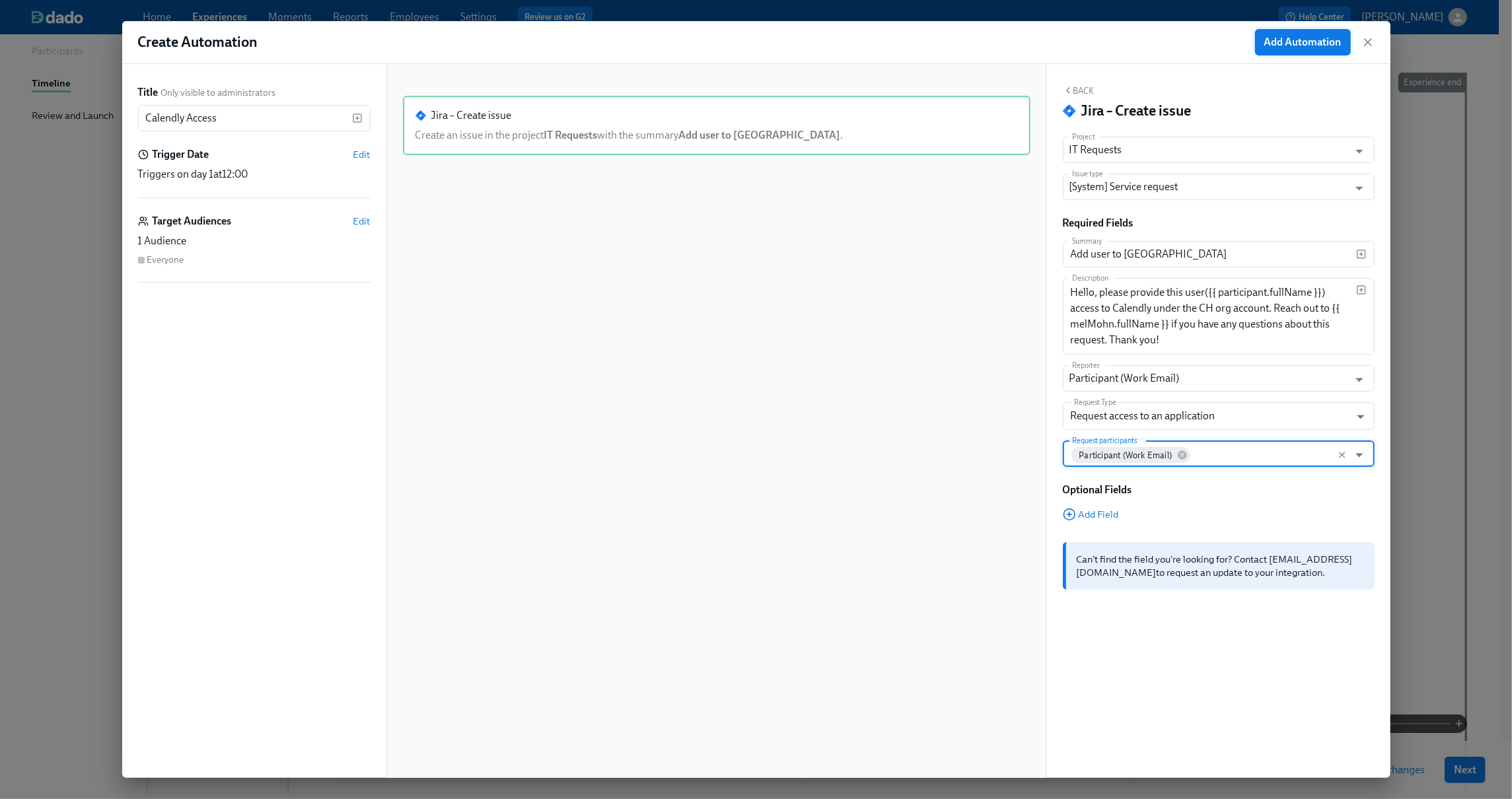
click at [1283, 42] on span "Add Automation" at bounding box center [1303, 42] width 78 height 13
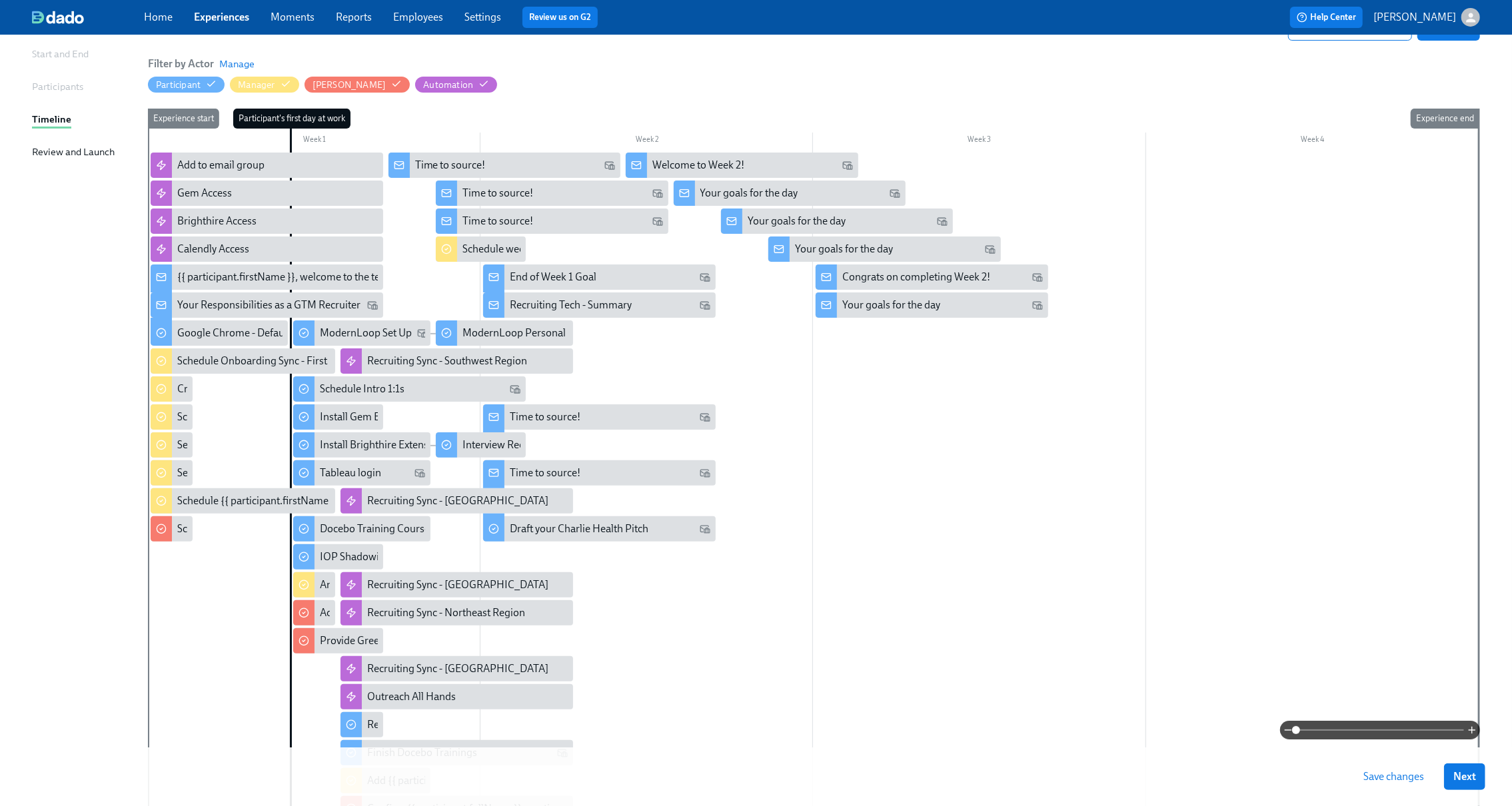
scroll to position [121, 0]
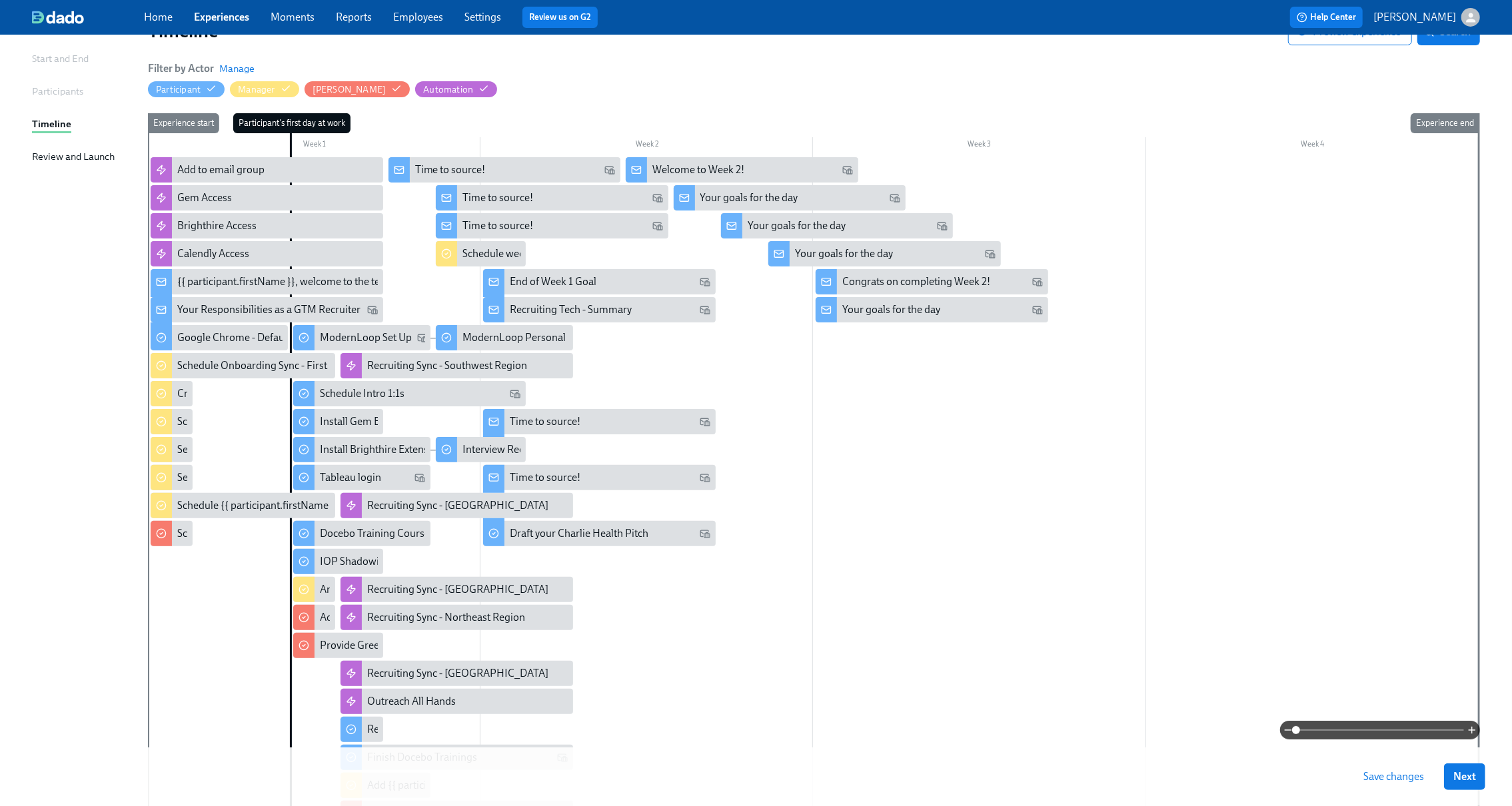
click at [1385, 775] on span "Save changes" at bounding box center [1393, 776] width 61 height 14
click at [1463, 772] on button "Next" at bounding box center [1464, 776] width 41 height 26
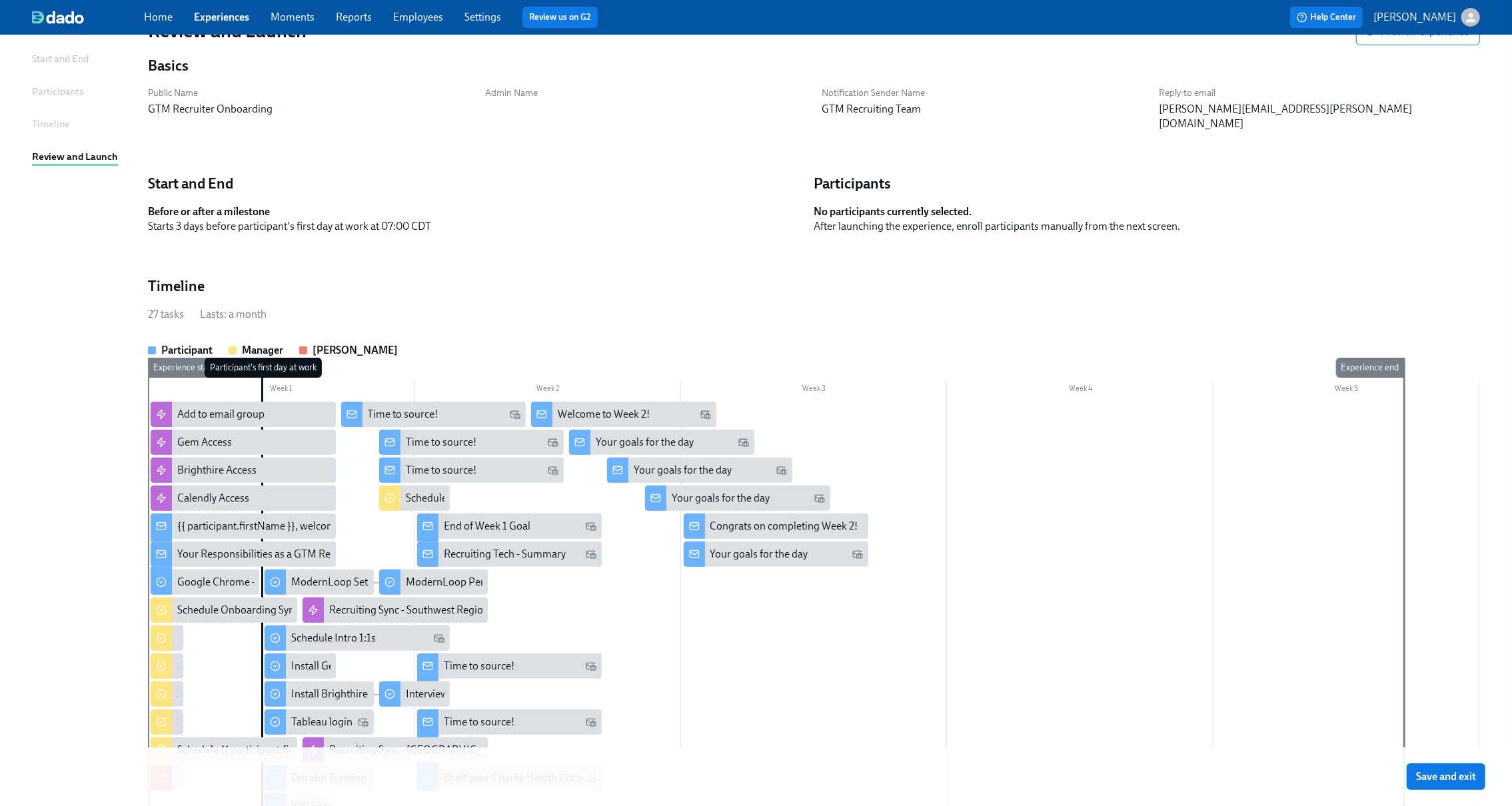
click at [1463, 772] on span "Save and exit" at bounding box center [1445, 776] width 60 height 14
